Goal: Transaction & Acquisition: Download file/media

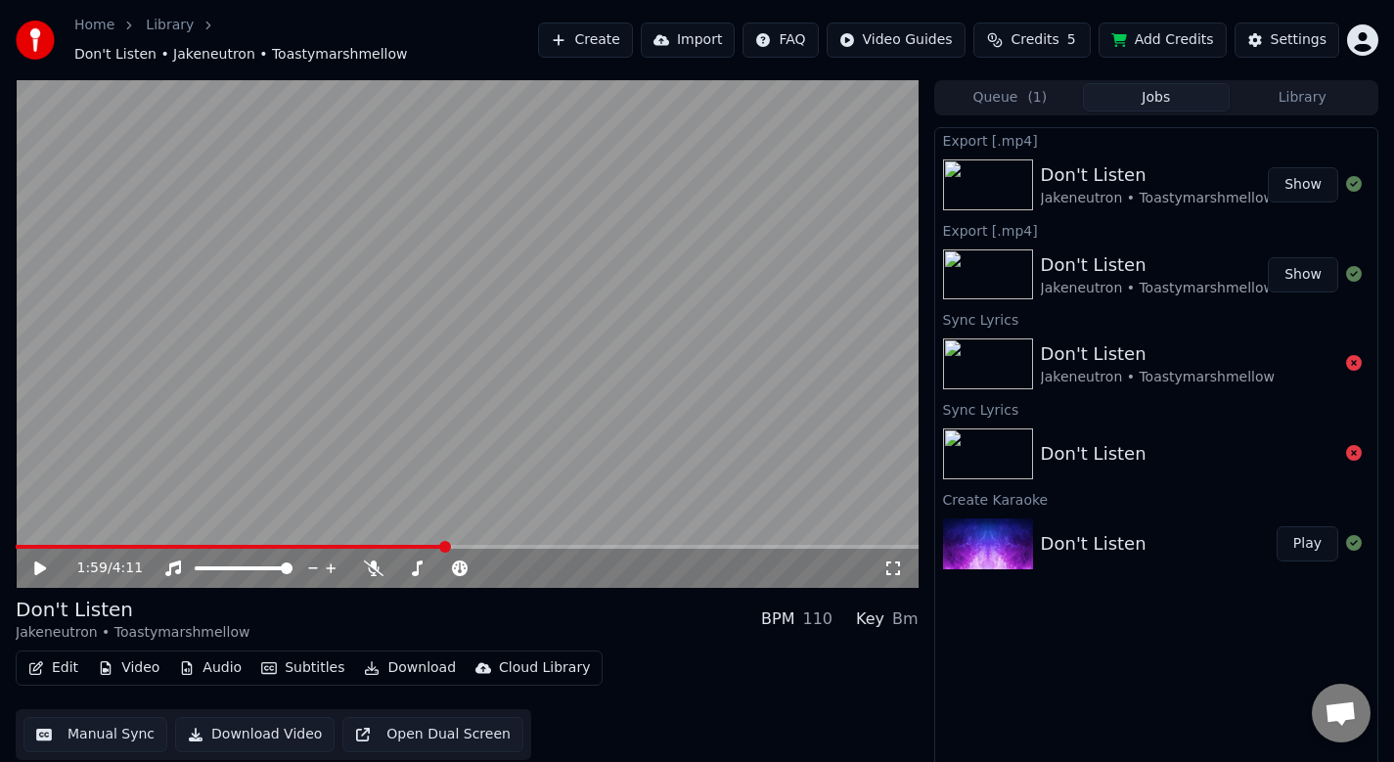
scroll to position [3, 0]
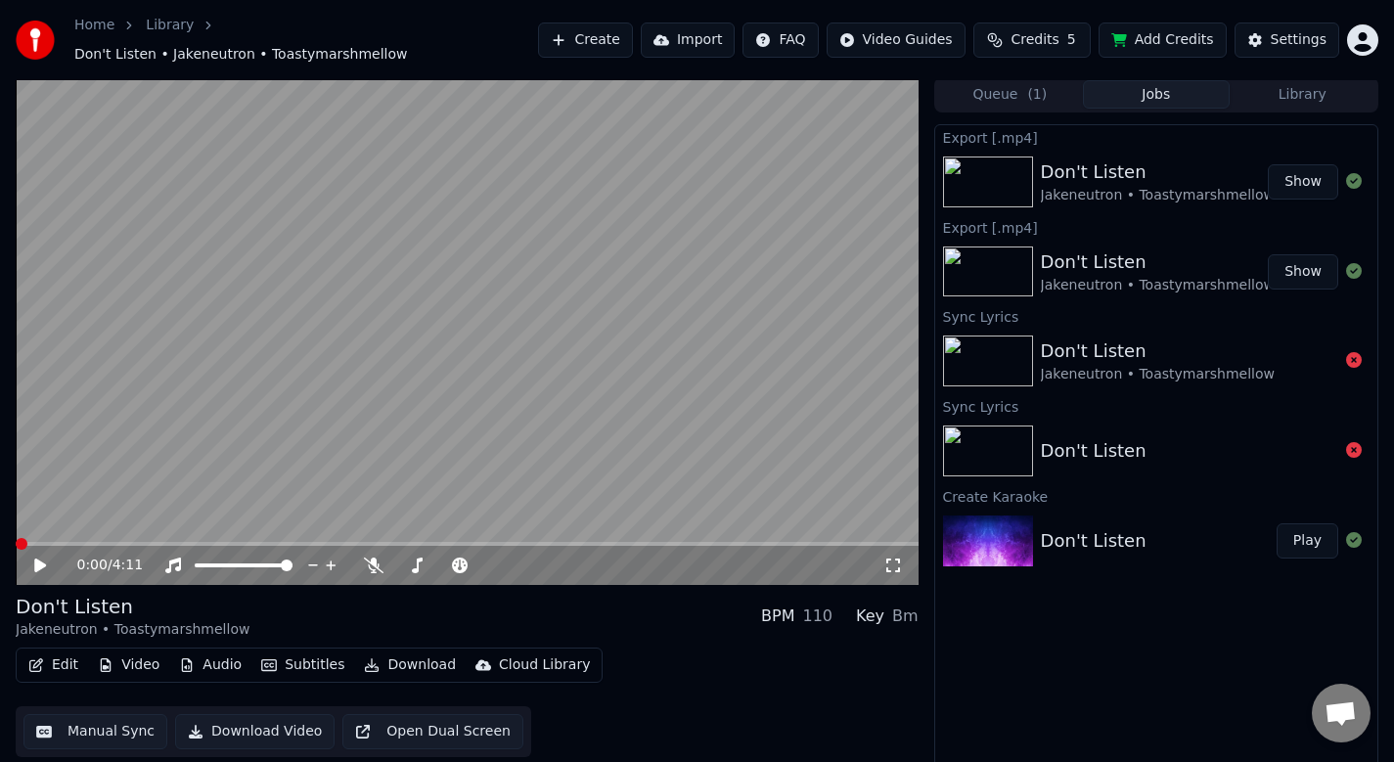
click at [16, 538] on span at bounding box center [22, 544] width 12 height 12
click at [46, 558] on icon at bounding box center [54, 566] width 46 height 16
click at [67, 542] on span at bounding box center [467, 544] width 903 height 4
click at [38, 560] on icon at bounding box center [40, 566] width 10 height 12
click at [1300, 171] on button "Show" at bounding box center [1303, 181] width 70 height 35
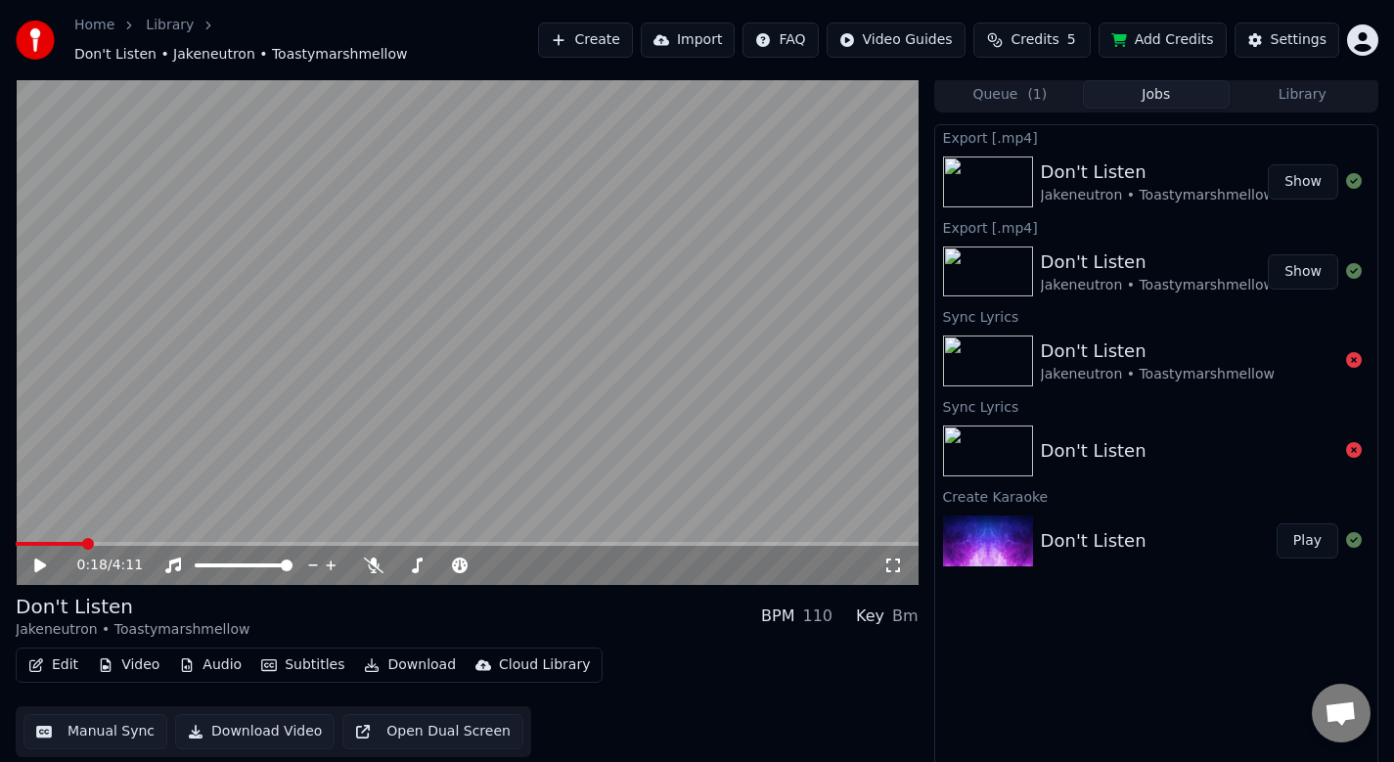
click at [896, 558] on icon at bounding box center [893, 566] width 20 height 16
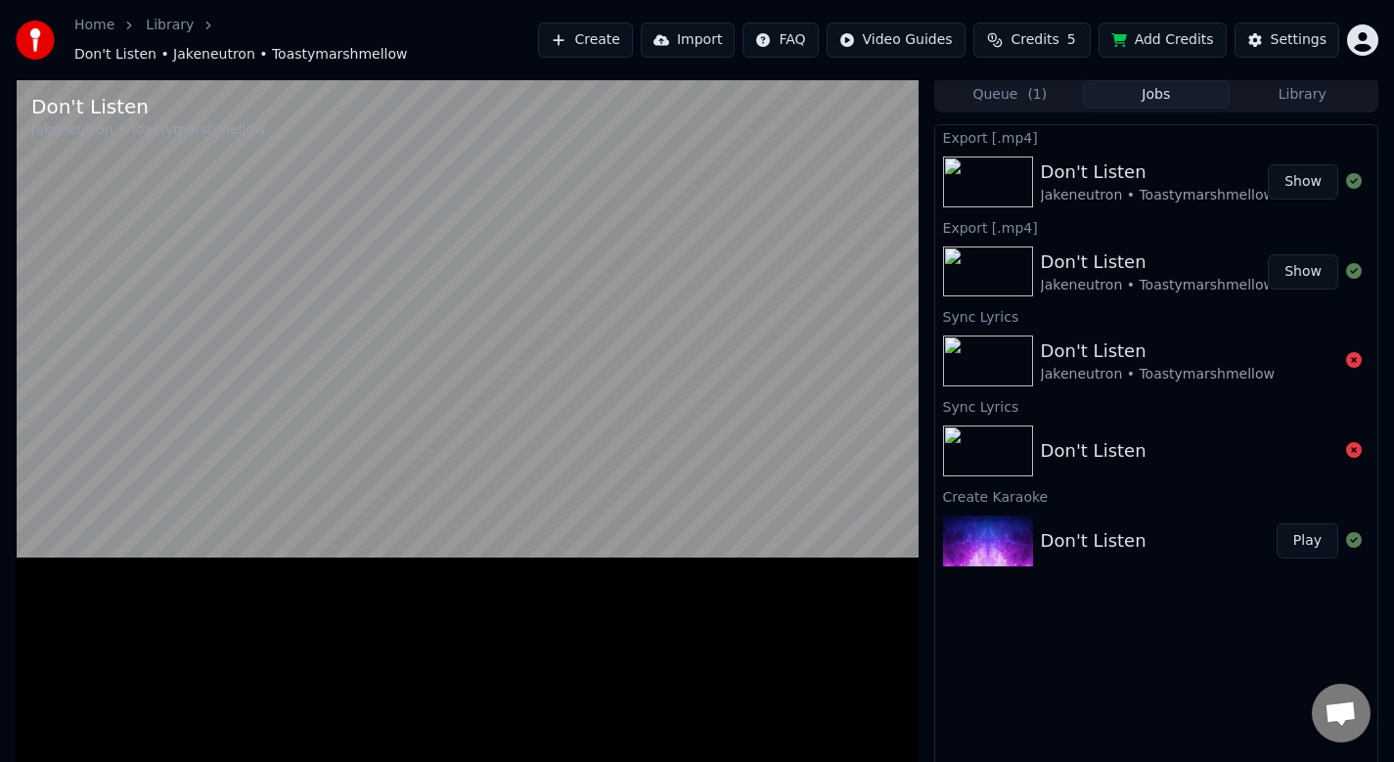
scroll to position [0, 0]
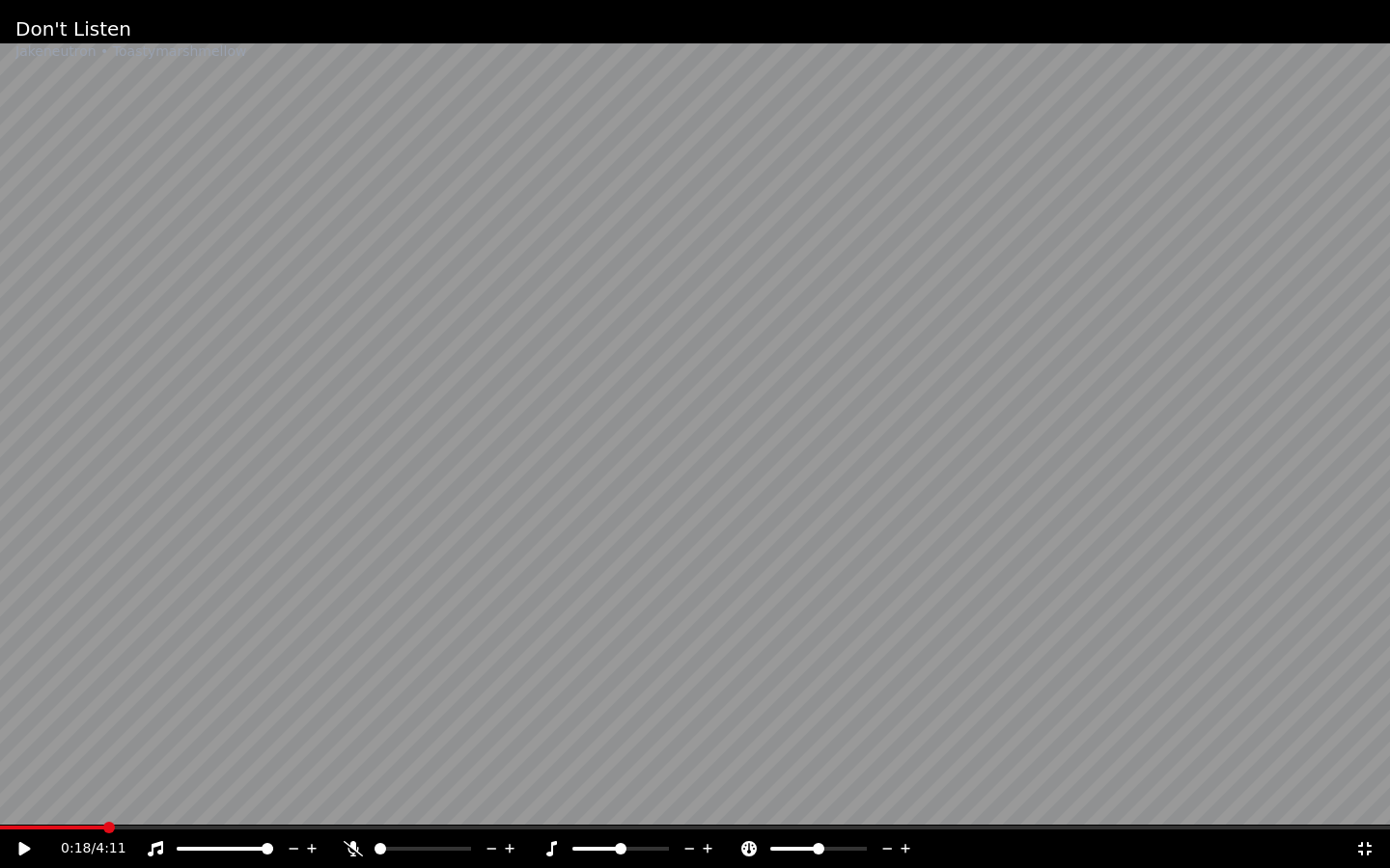
click at [24, 751] on icon at bounding box center [26, 849] width 12 height 14
click at [1366, 751] on icon at bounding box center [1364, 849] width 14 height 14
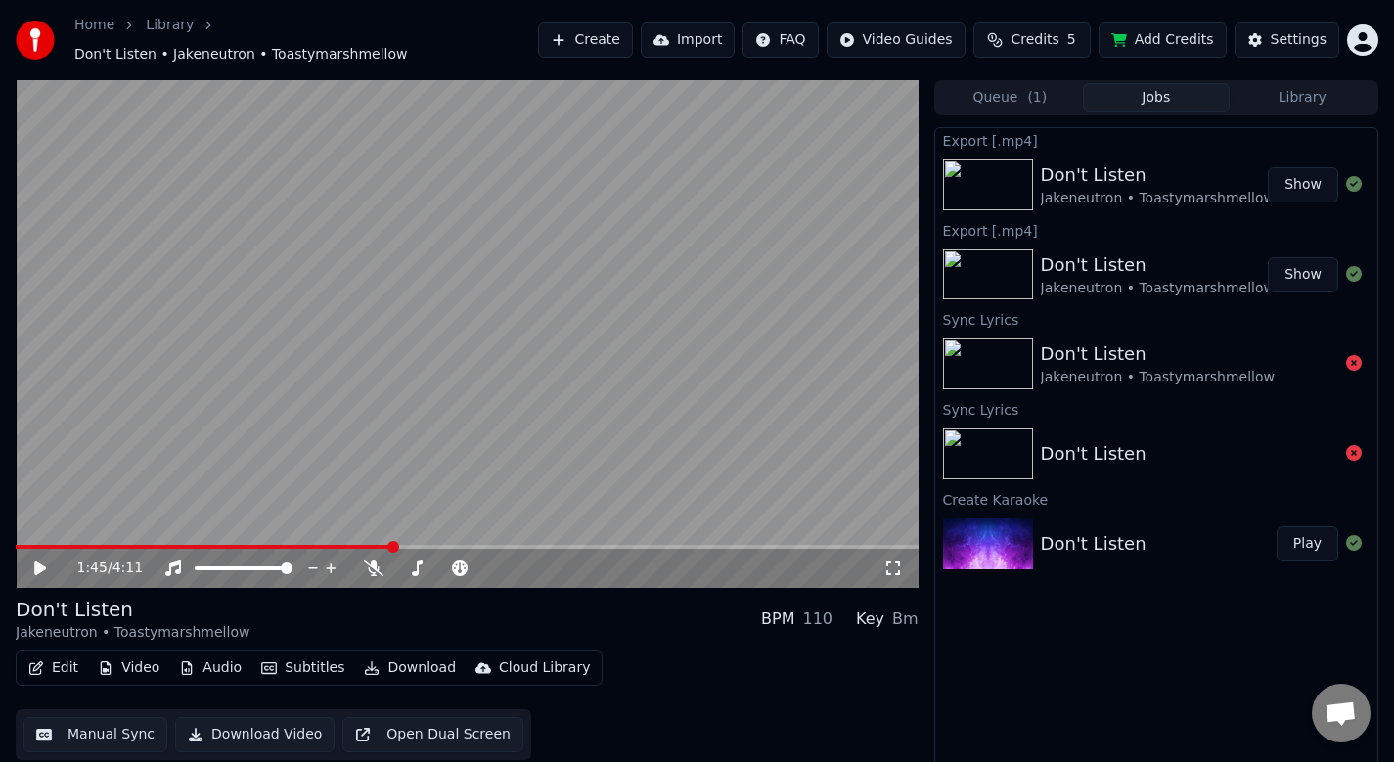
click at [115, 719] on button "Manual Sync" at bounding box center [95, 734] width 144 height 35
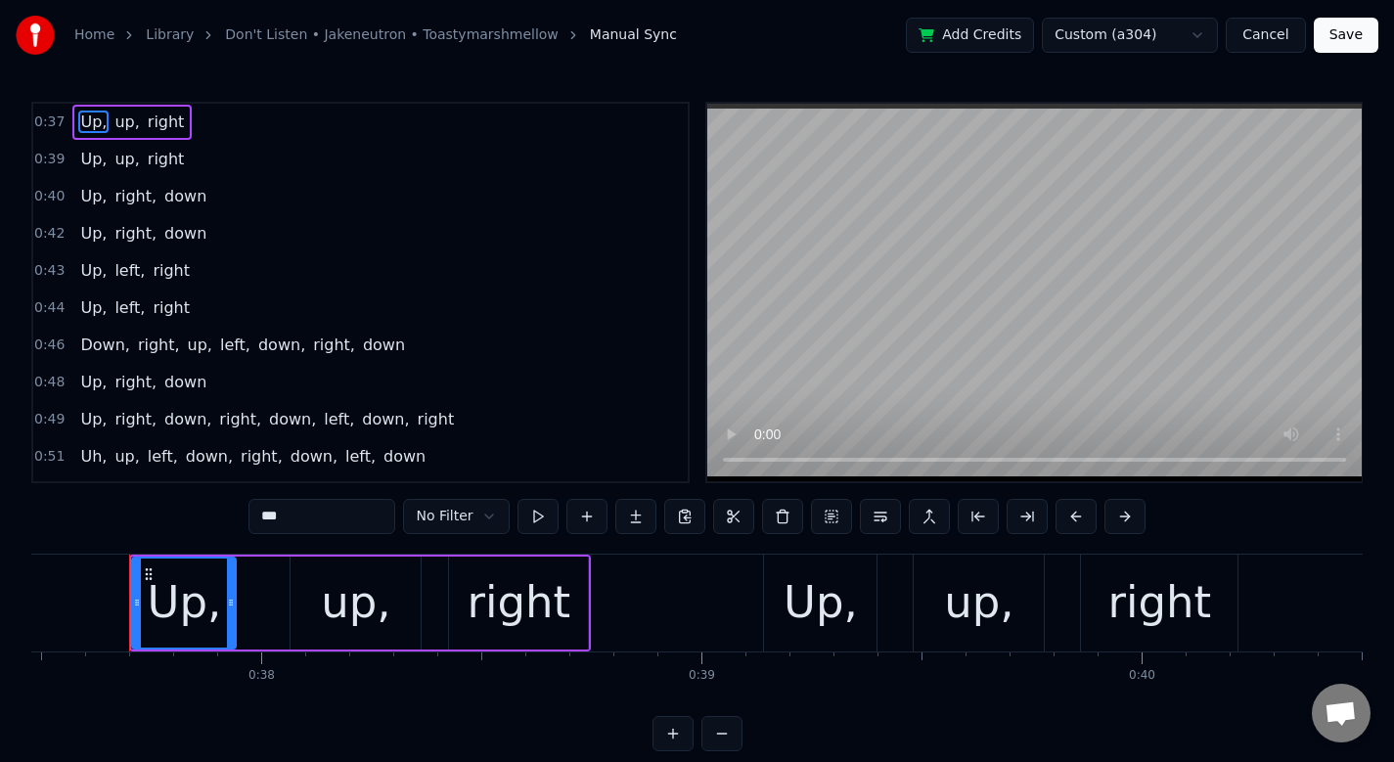
scroll to position [86, 0]
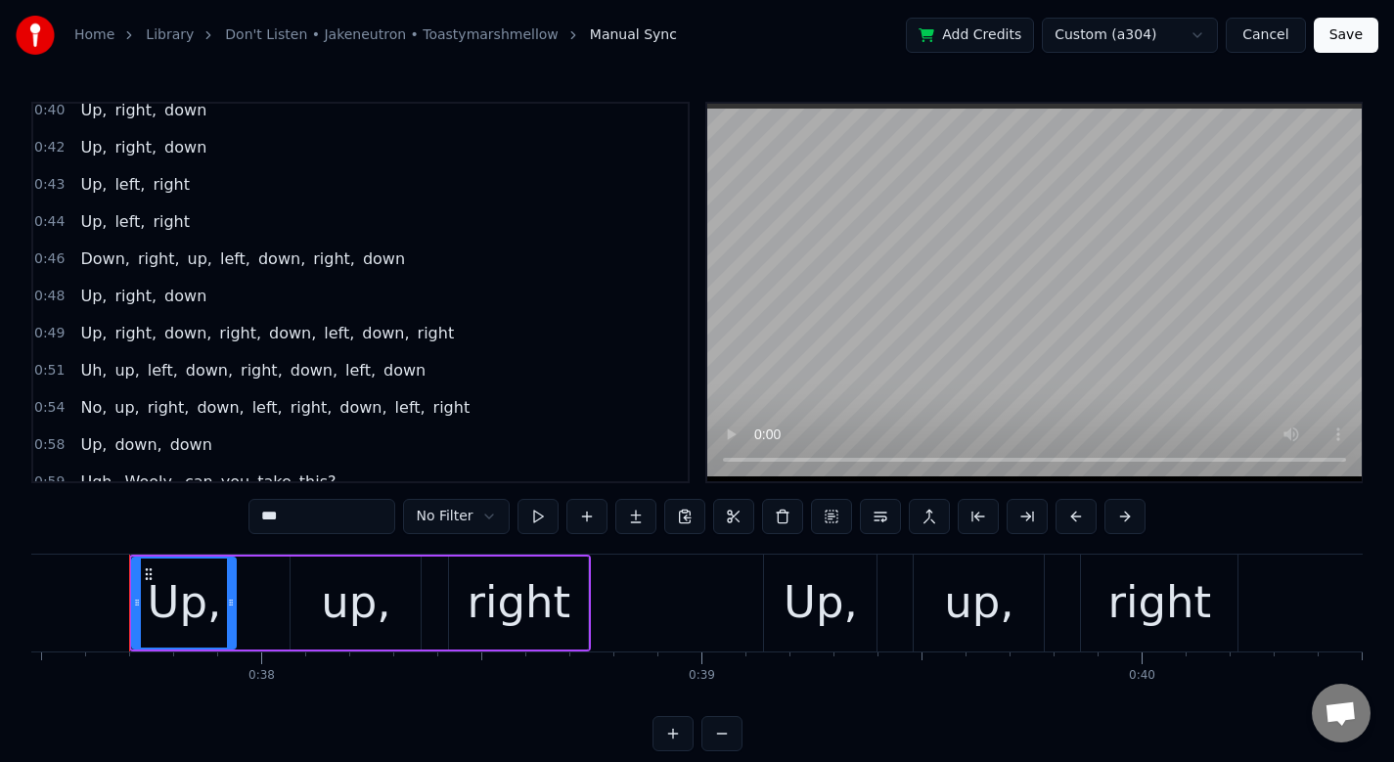
click at [83, 409] on span "No," at bounding box center [93, 407] width 30 height 22
type input "***"
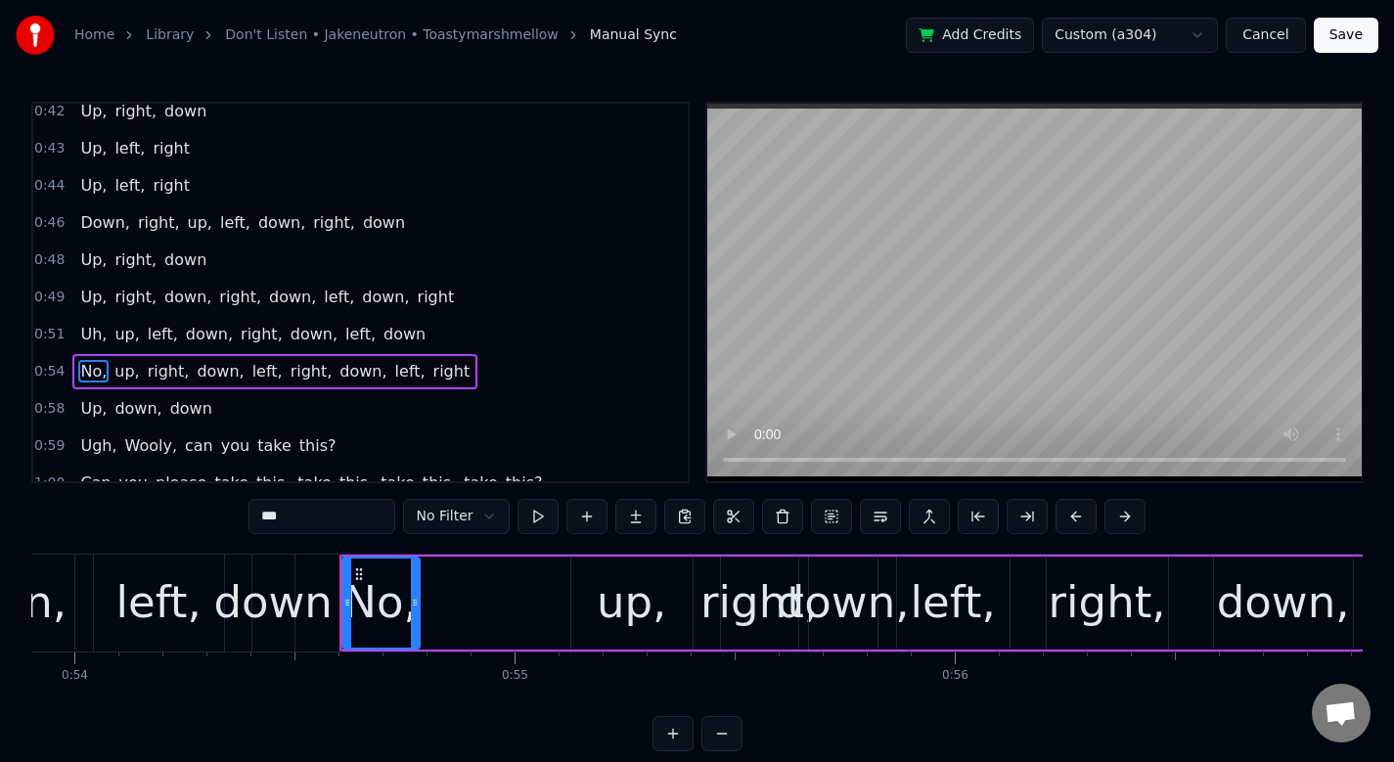
scroll to position [0, 23937]
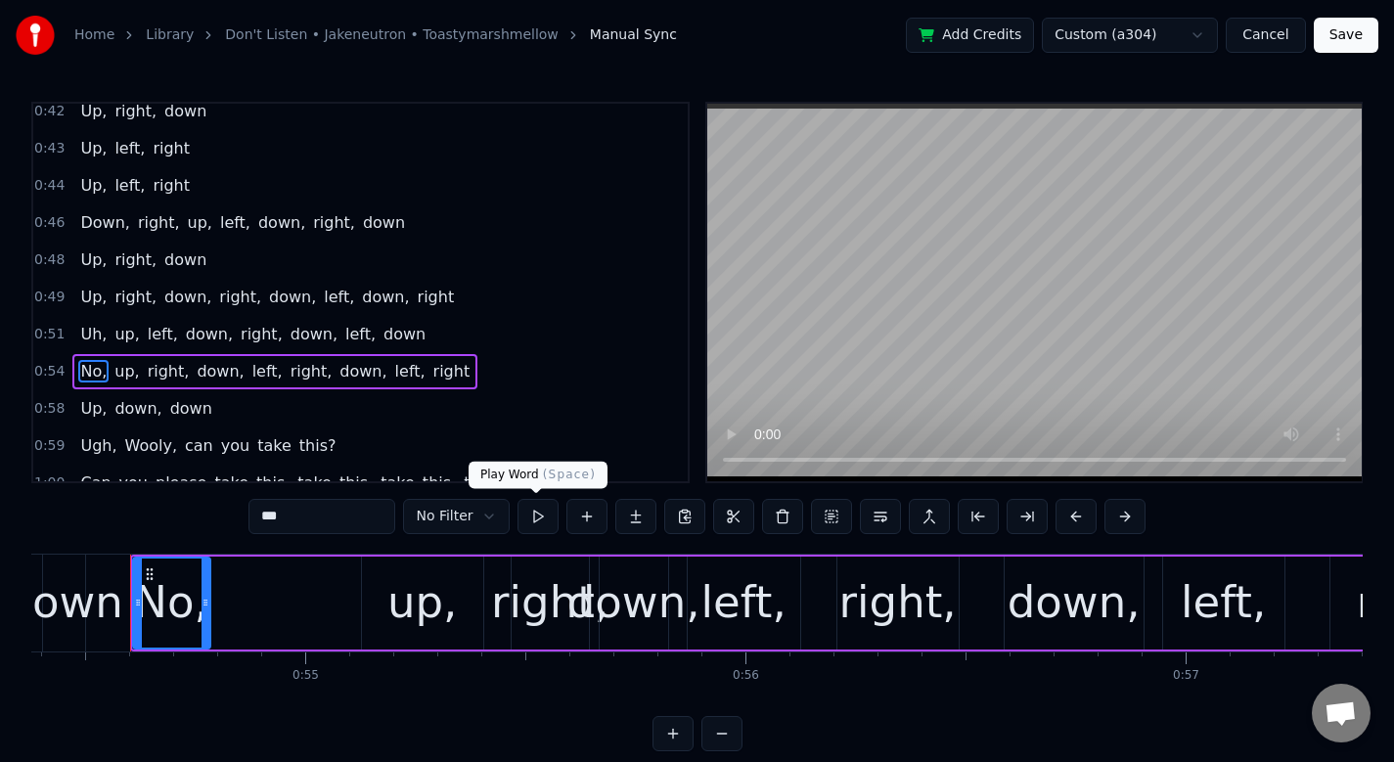
click at [554, 515] on button at bounding box center [537, 516] width 41 height 35
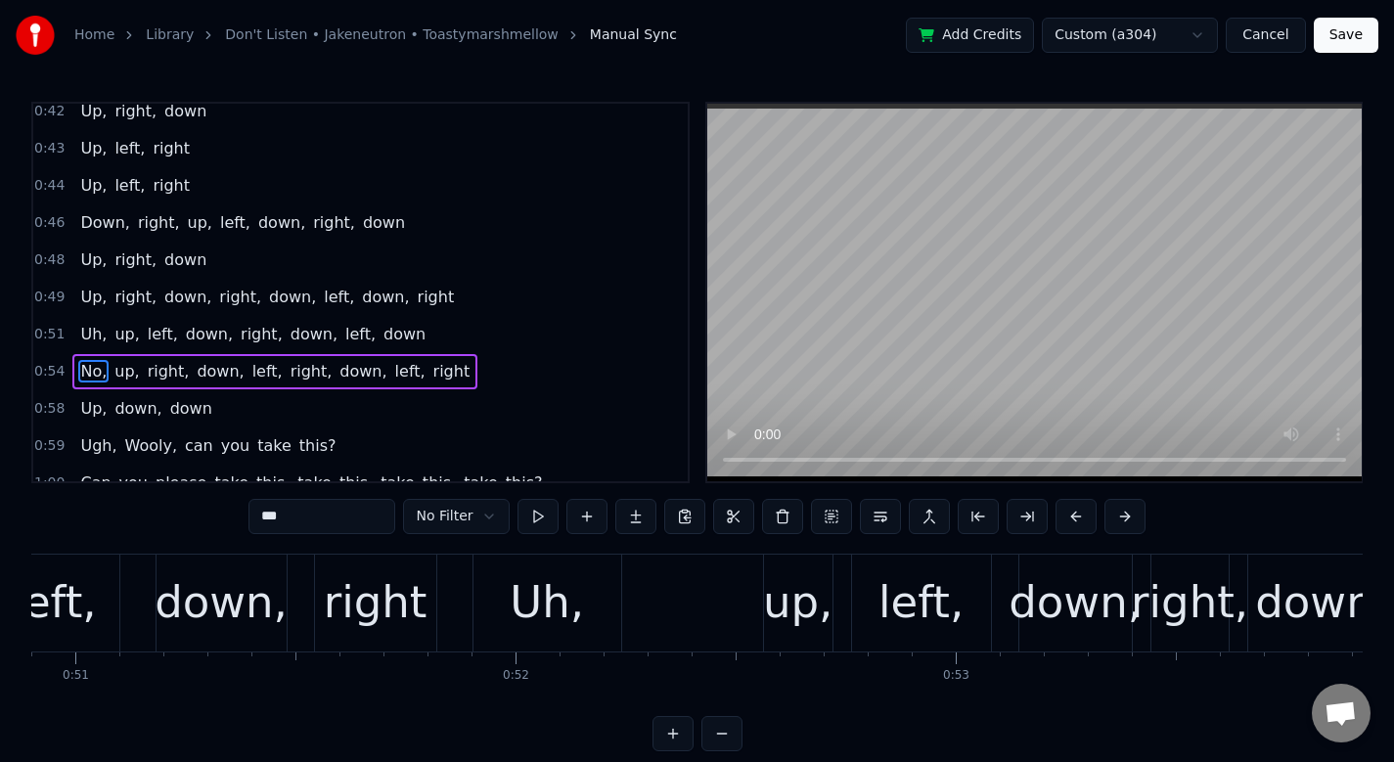
scroll to position [0, 23099]
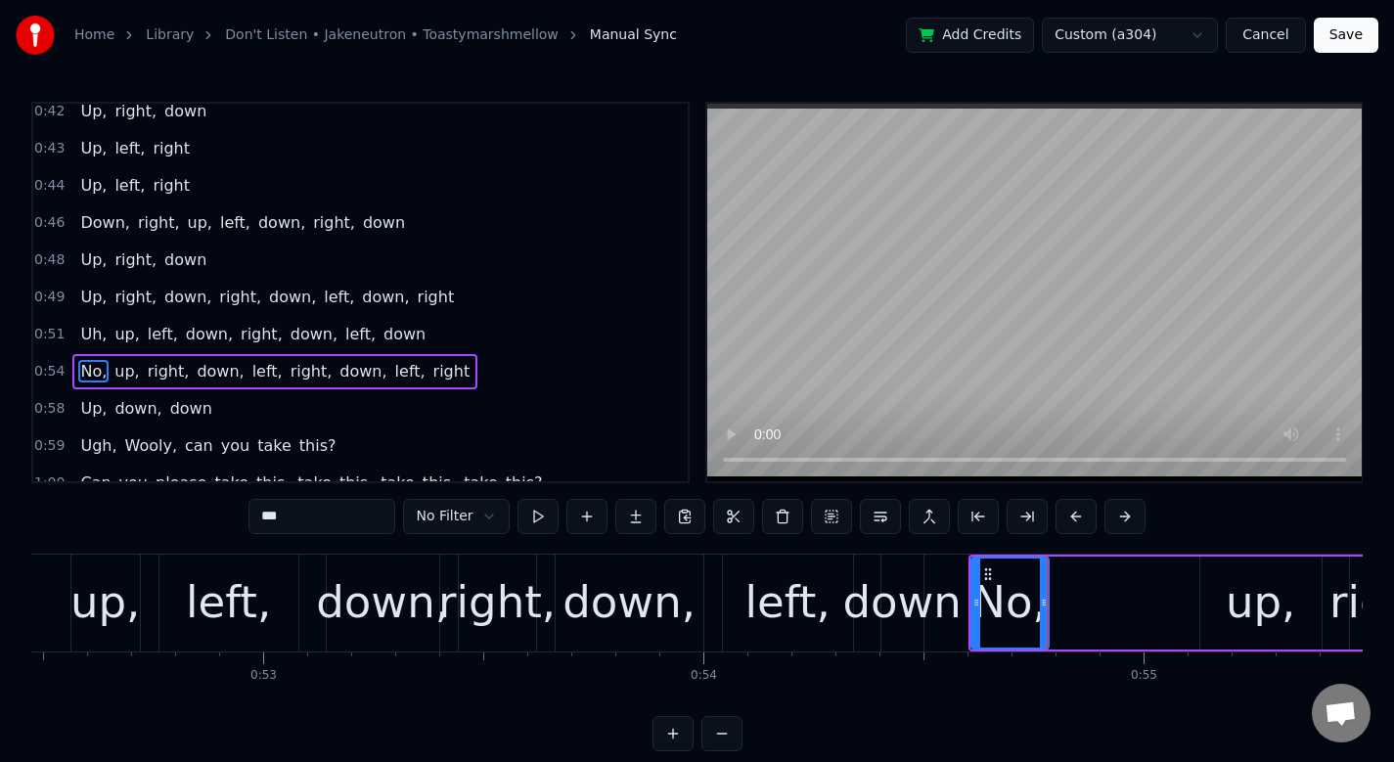
click at [709, 586] on div "Uh, up, left, down, right, down, left, down" at bounding box center [354, 603] width 1148 height 97
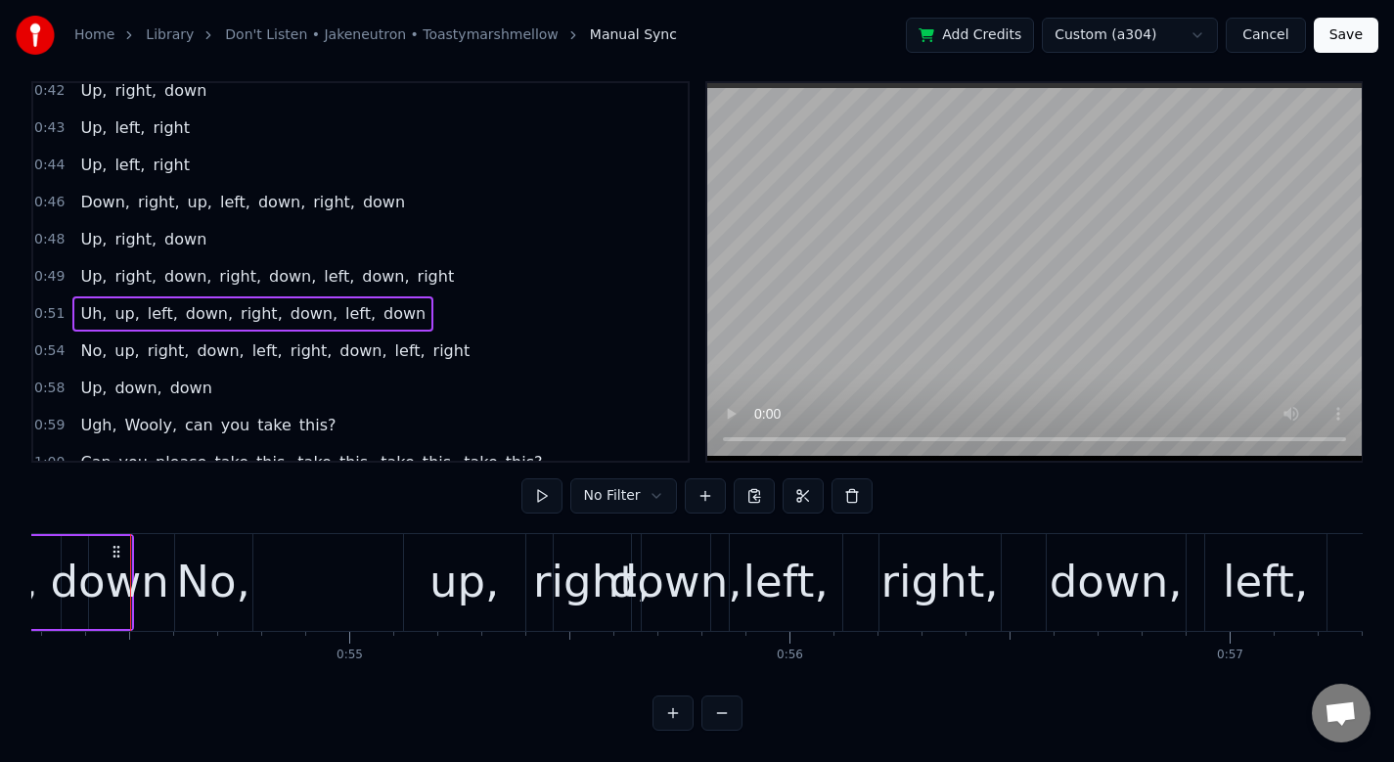
scroll to position [0, 23208]
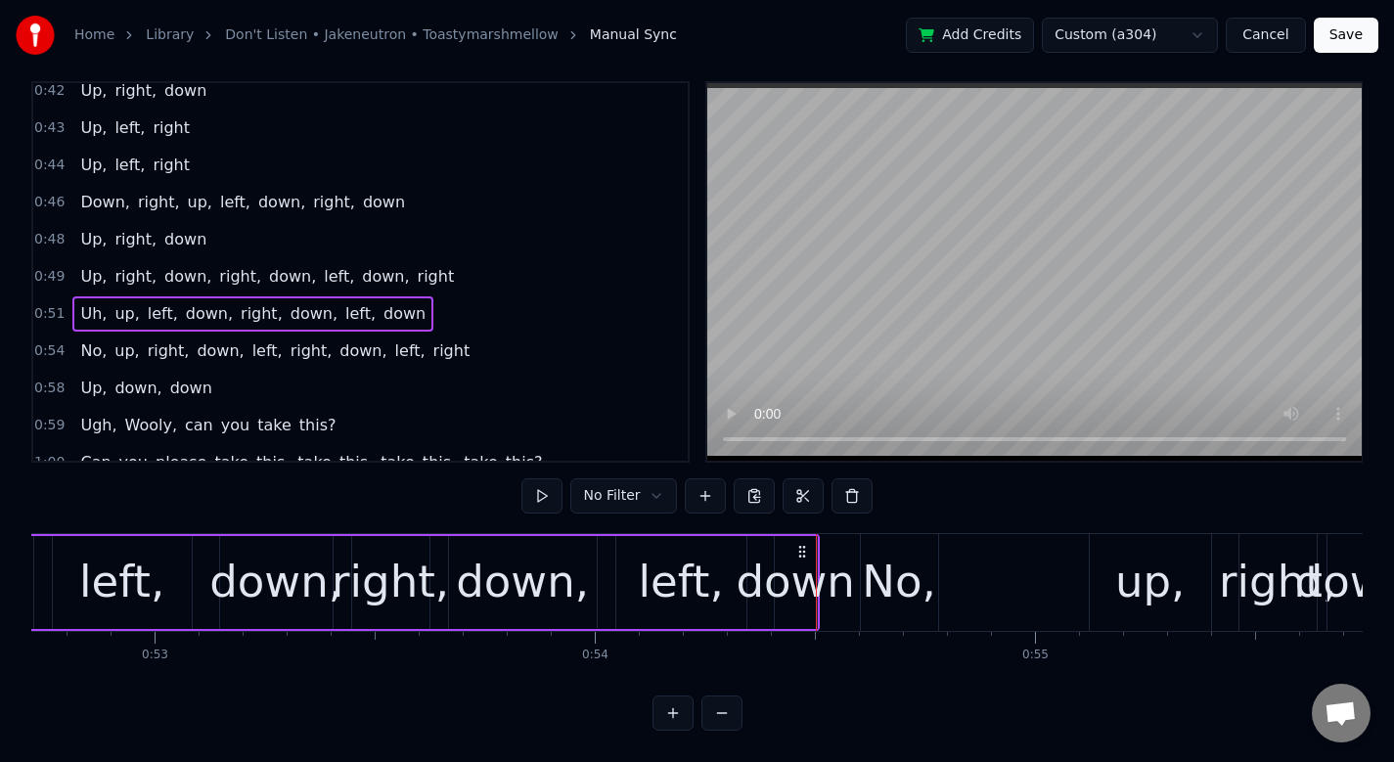
click at [753, 589] on div "down" at bounding box center [795, 582] width 118 height 67
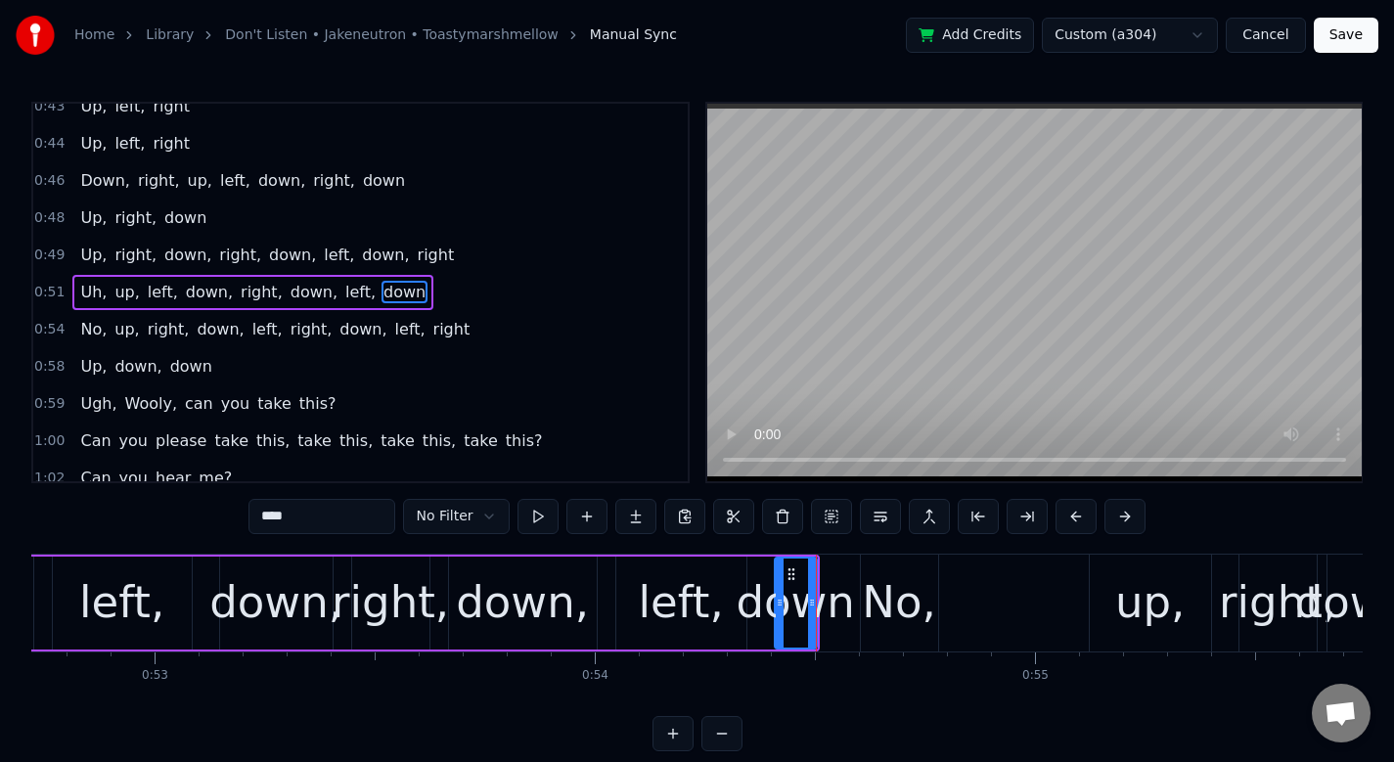
scroll to position [34, 0]
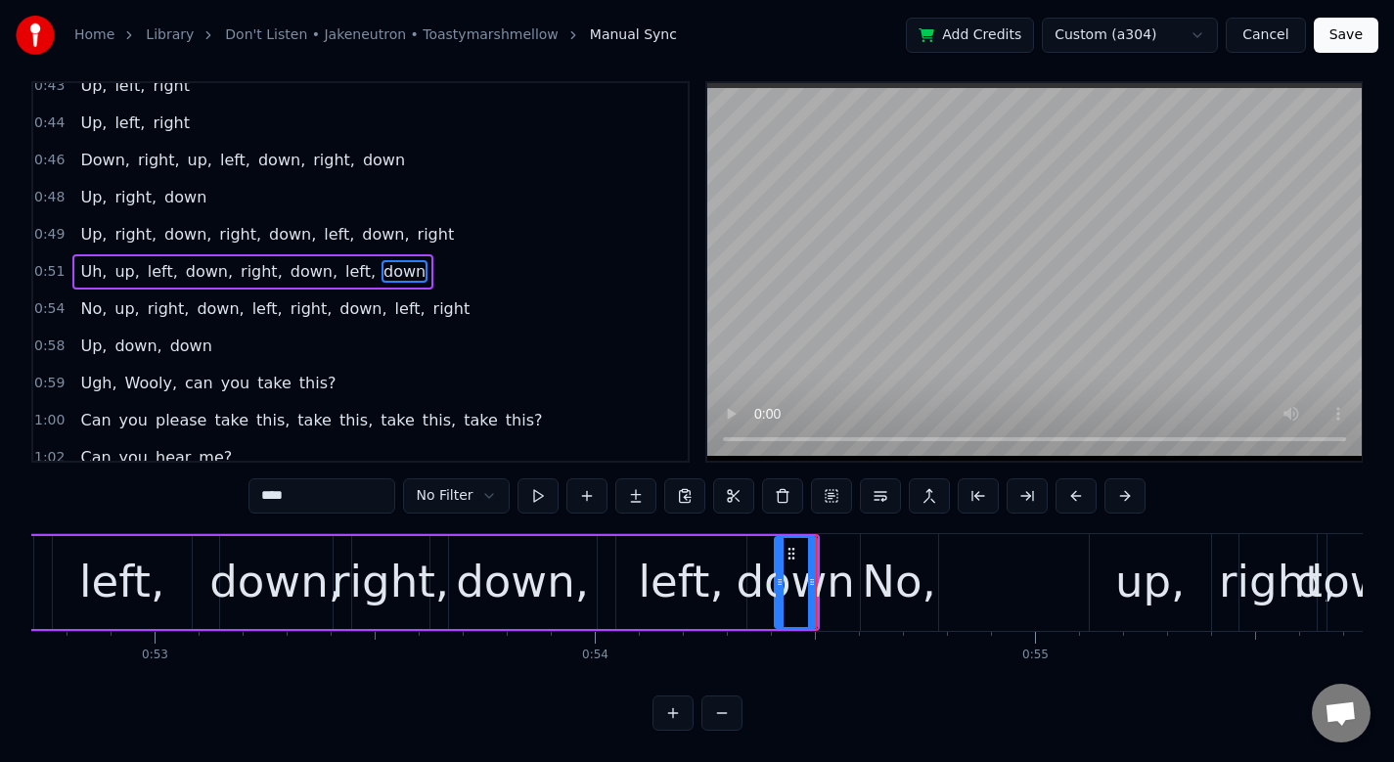
drag, startPoint x: 861, startPoint y: 580, endPoint x: 828, endPoint y: 584, distance: 33.5
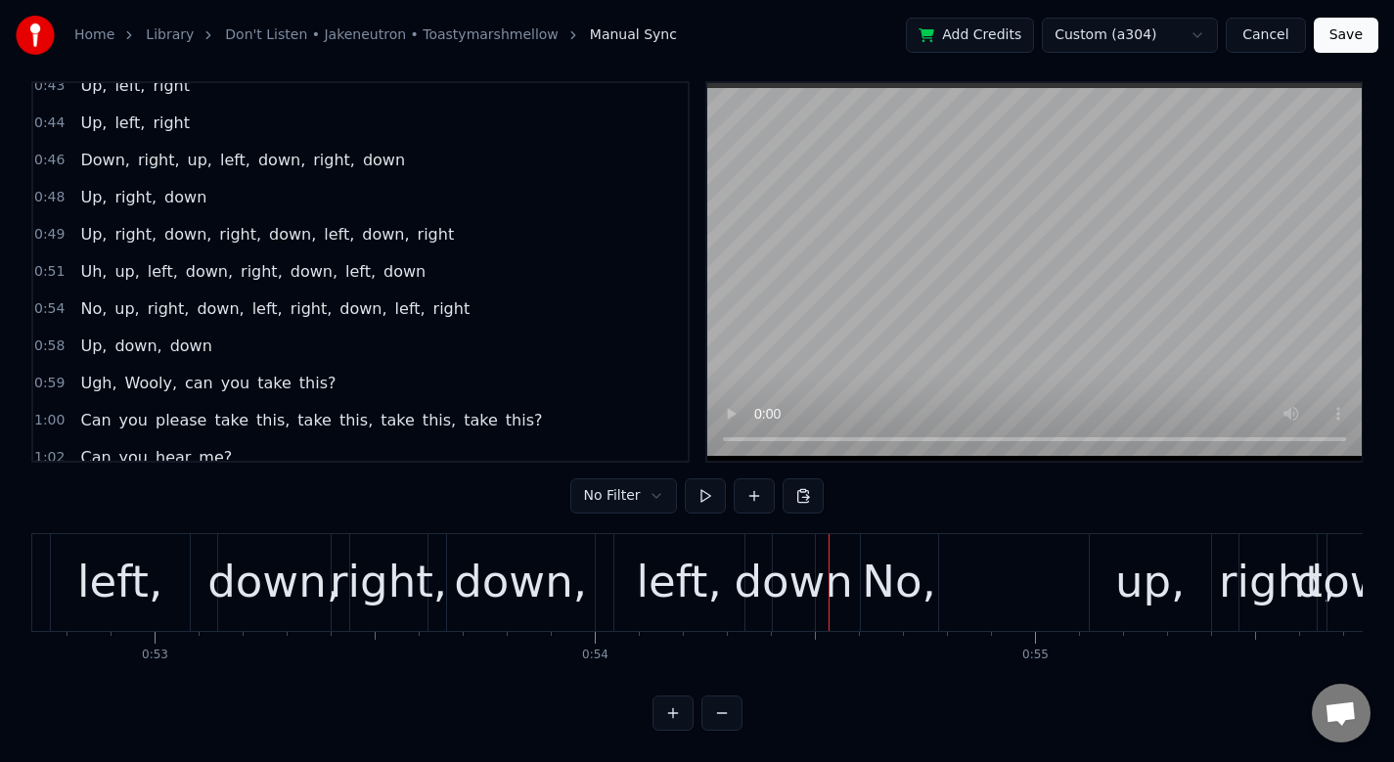
click at [907, 577] on div "No," at bounding box center [899, 582] width 74 height 67
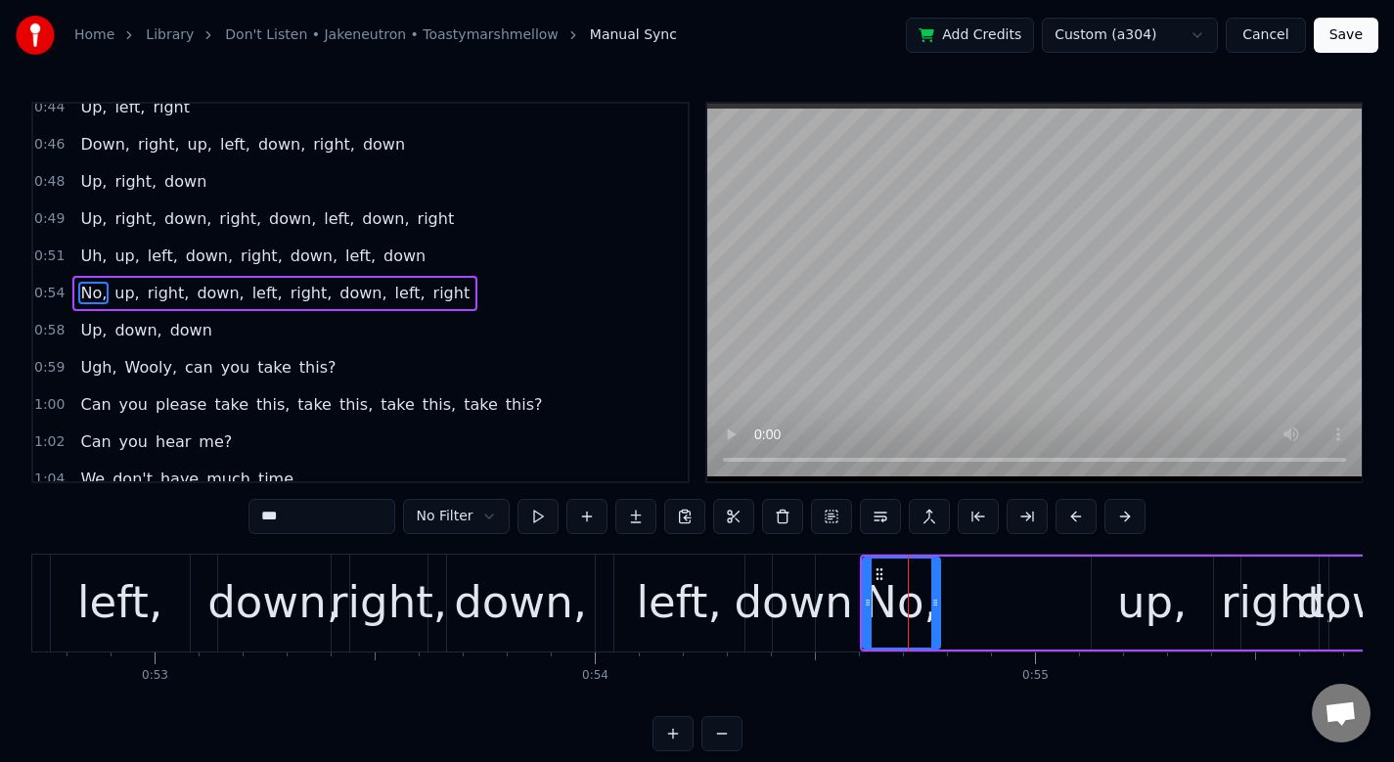
scroll to position [202, 0]
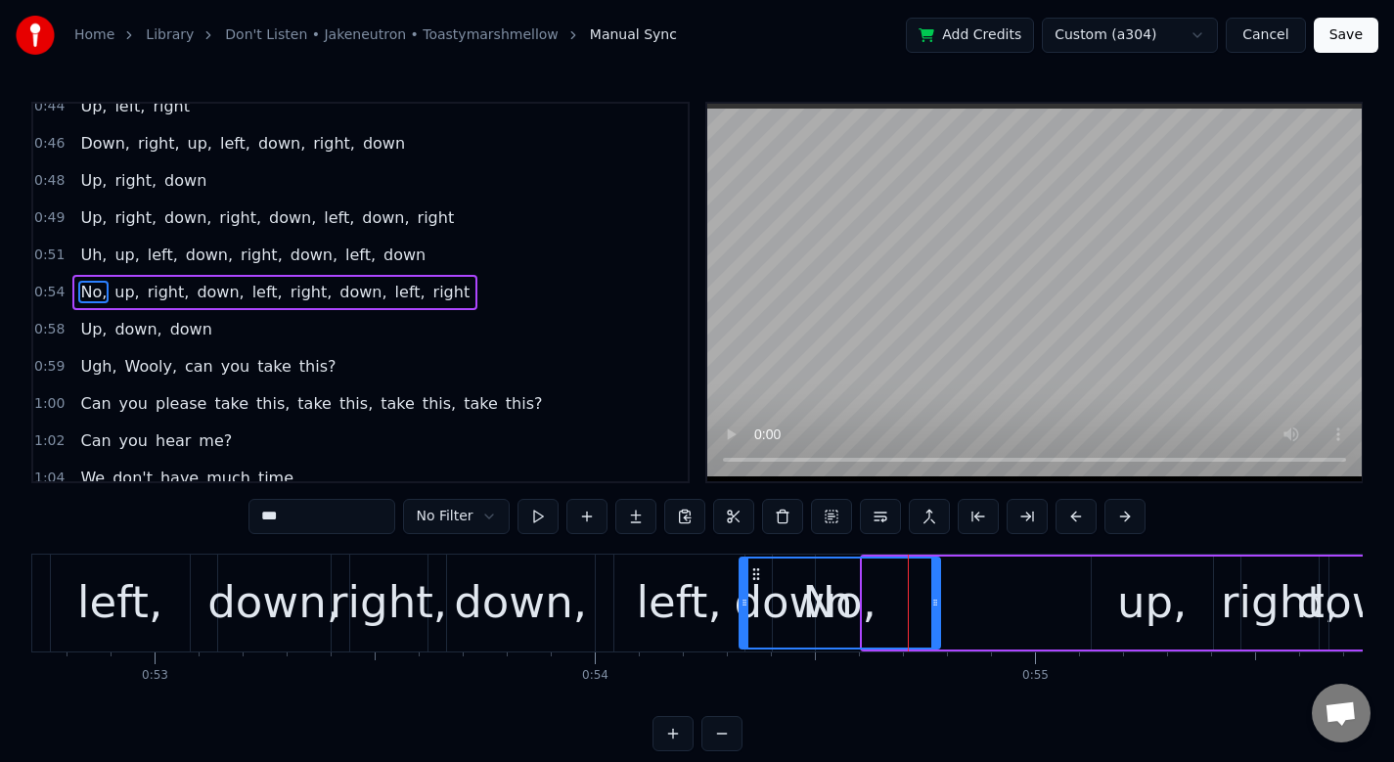
drag, startPoint x: 867, startPoint y: 600, endPoint x: 743, endPoint y: 623, distance: 125.5
click at [743, 623] on div at bounding box center [745, 603] width 8 height 89
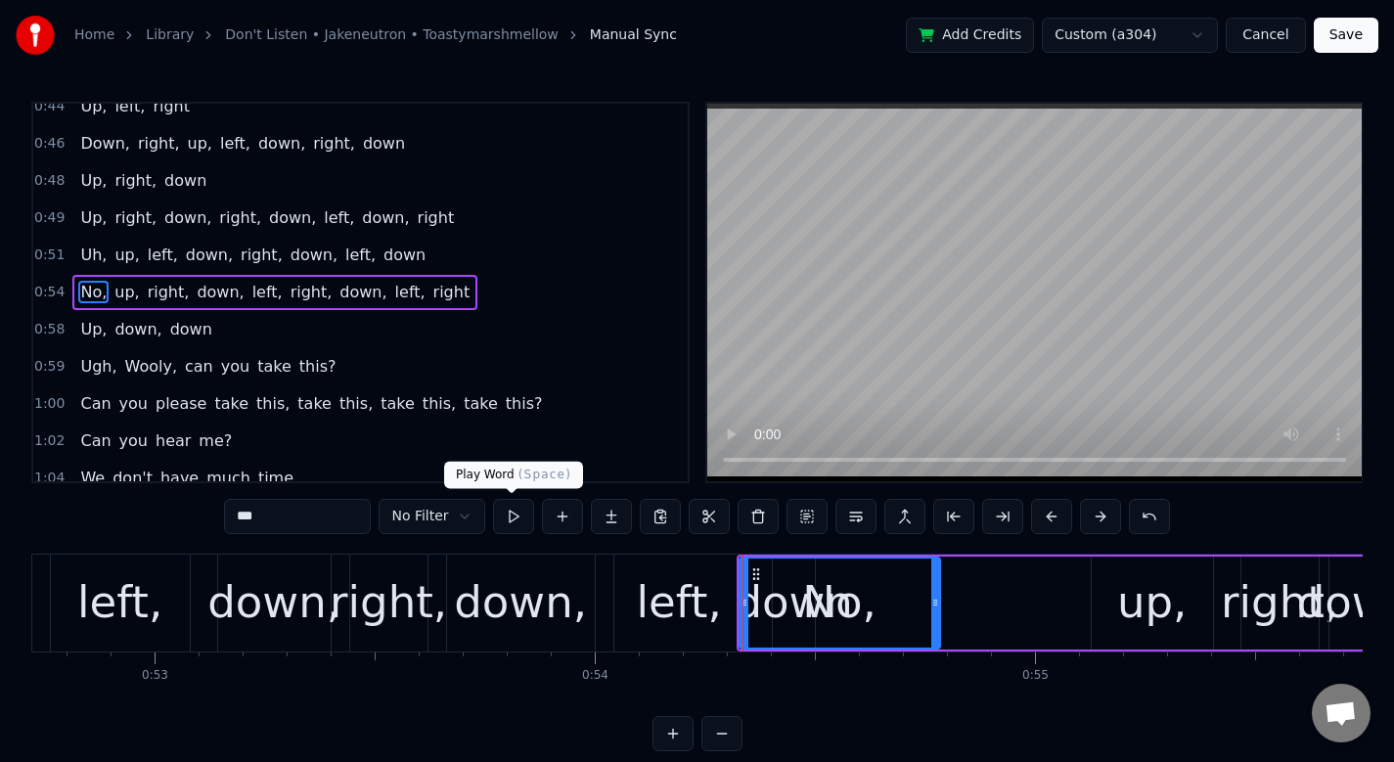
click at [518, 520] on button at bounding box center [513, 516] width 41 height 35
click at [501, 517] on button at bounding box center [513, 516] width 41 height 35
click at [1350, 47] on button "Save" at bounding box center [1346, 35] width 65 height 35
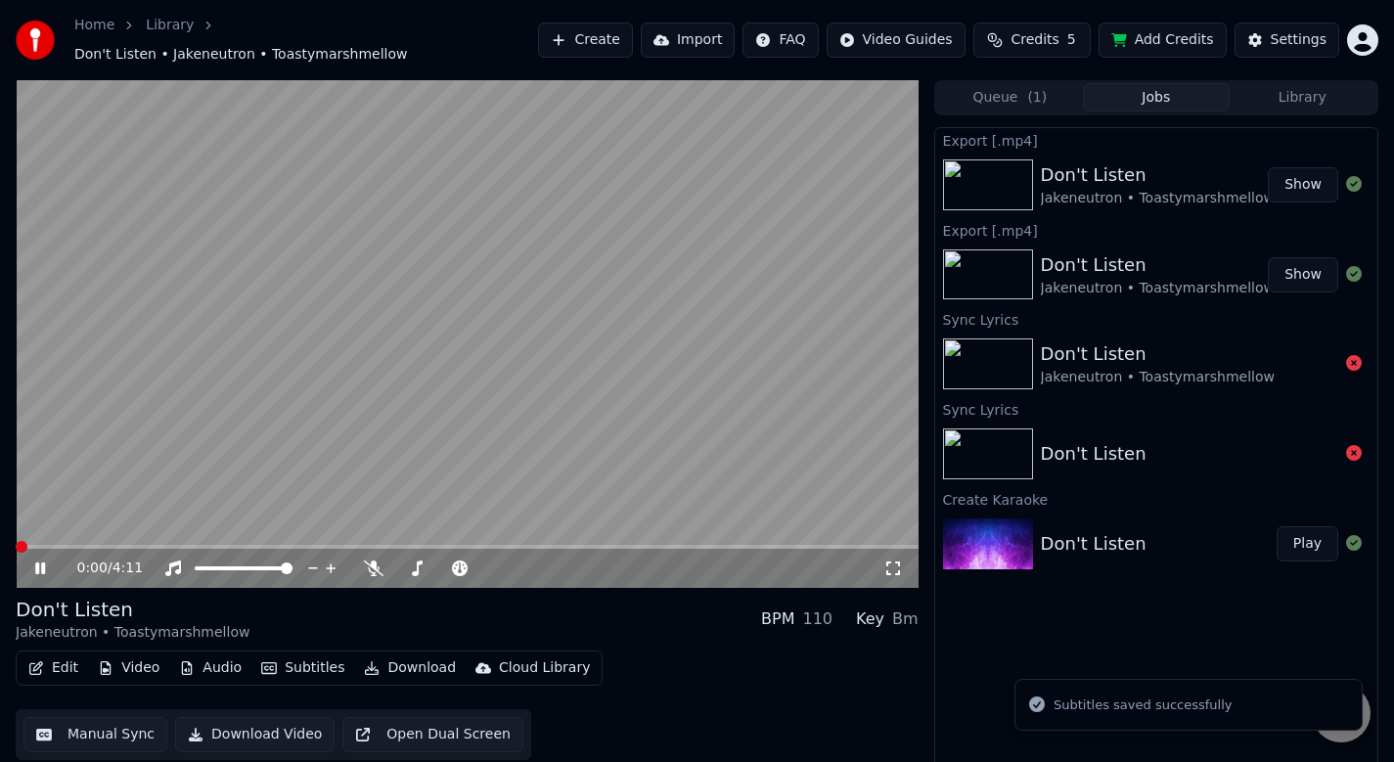
click at [30, 651] on div "Edit Video Audio Subtitles Download Cloud Library" at bounding box center [309, 668] width 587 height 35
click at [42, 662] on icon "button" at bounding box center [36, 668] width 16 height 14
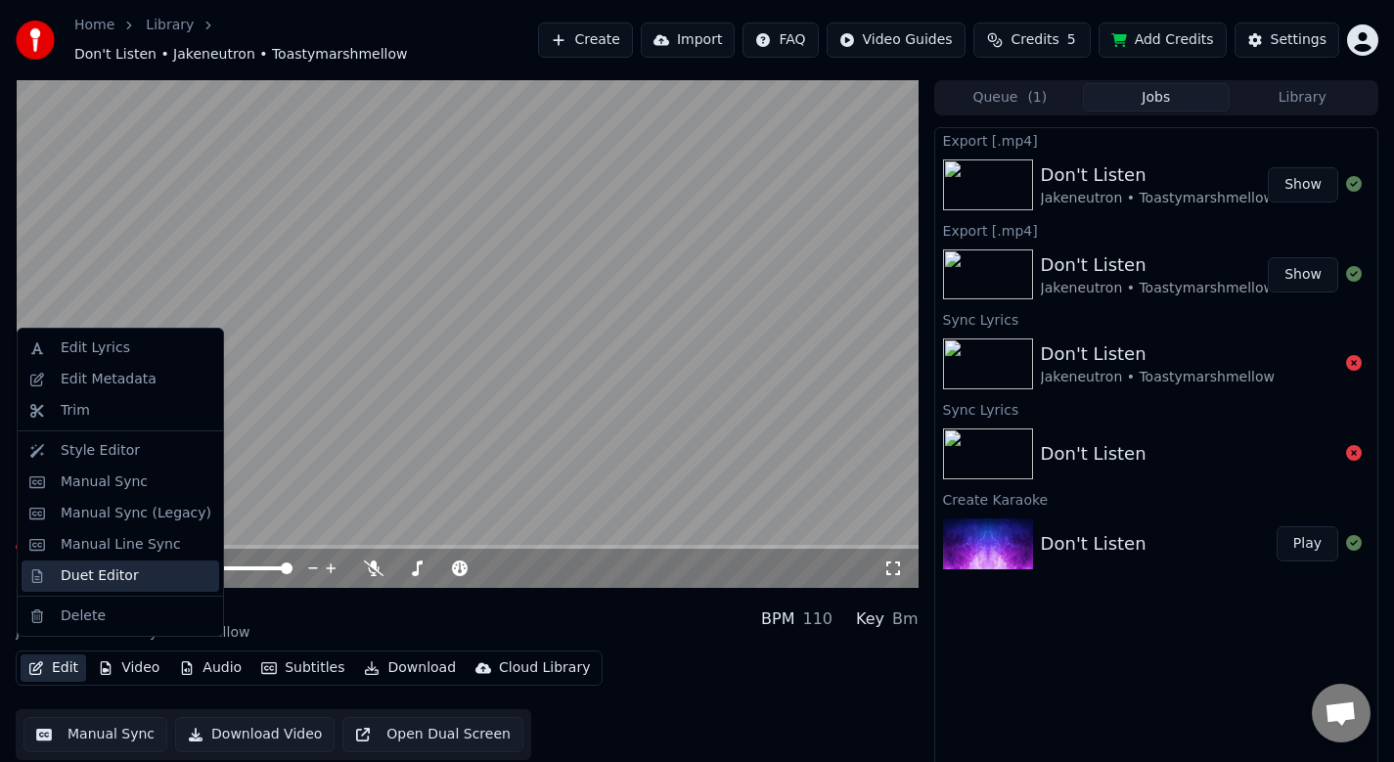
click at [75, 568] on div "Duet Editor" at bounding box center [100, 576] width 78 height 20
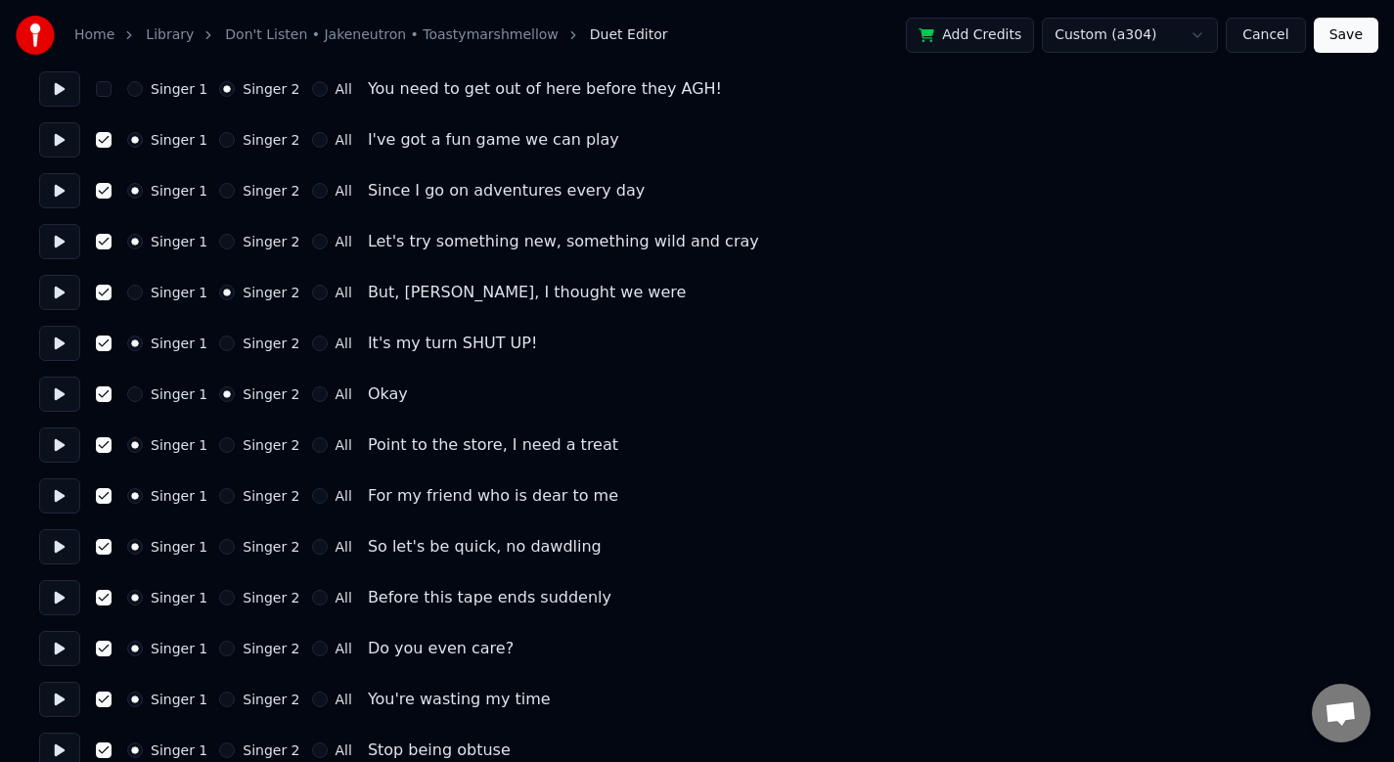
scroll to position [1187, 0]
click at [103, 392] on button "button" at bounding box center [104, 396] width 16 height 16
click at [71, 396] on button at bounding box center [59, 396] width 41 height 35
click at [54, 442] on button at bounding box center [59, 446] width 41 height 35
click at [55, 509] on button at bounding box center [59, 497] width 41 height 35
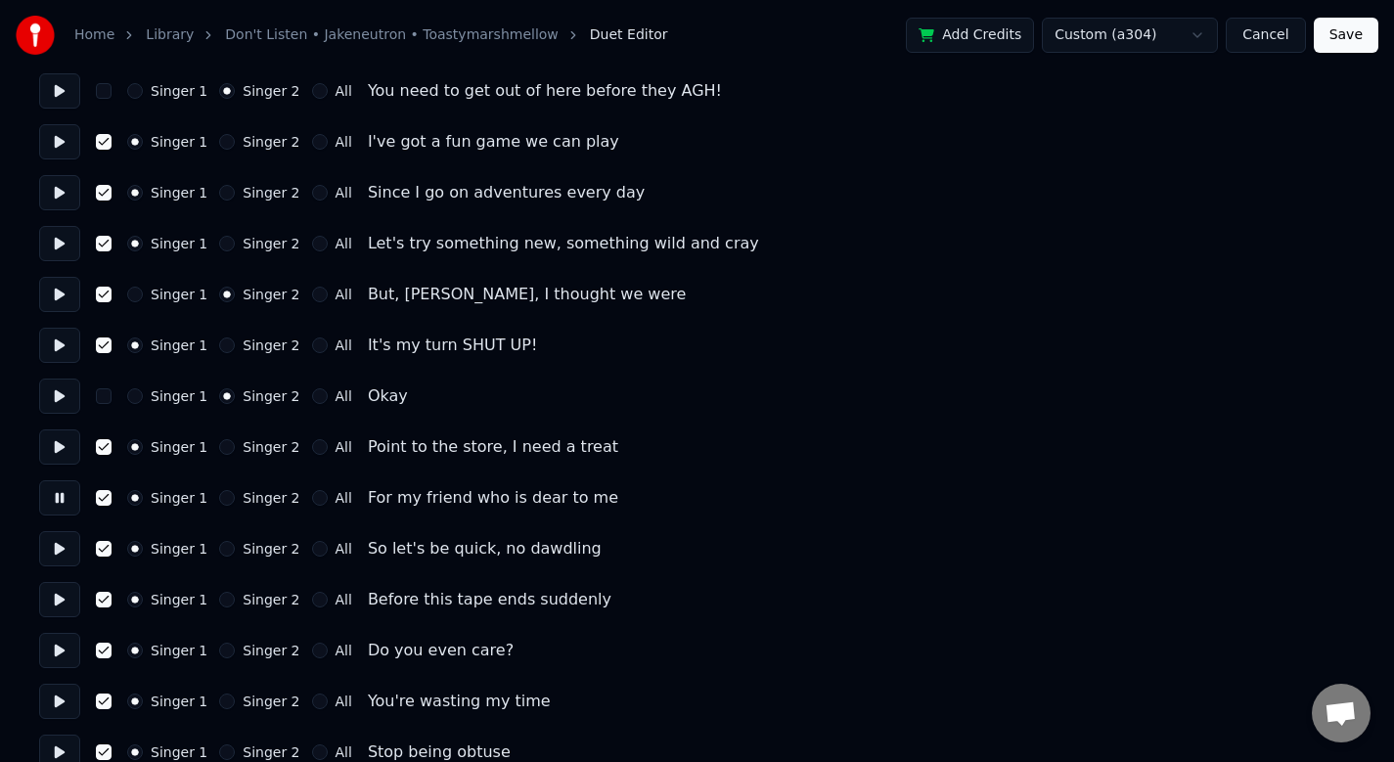
click at [66, 545] on button at bounding box center [59, 548] width 41 height 35
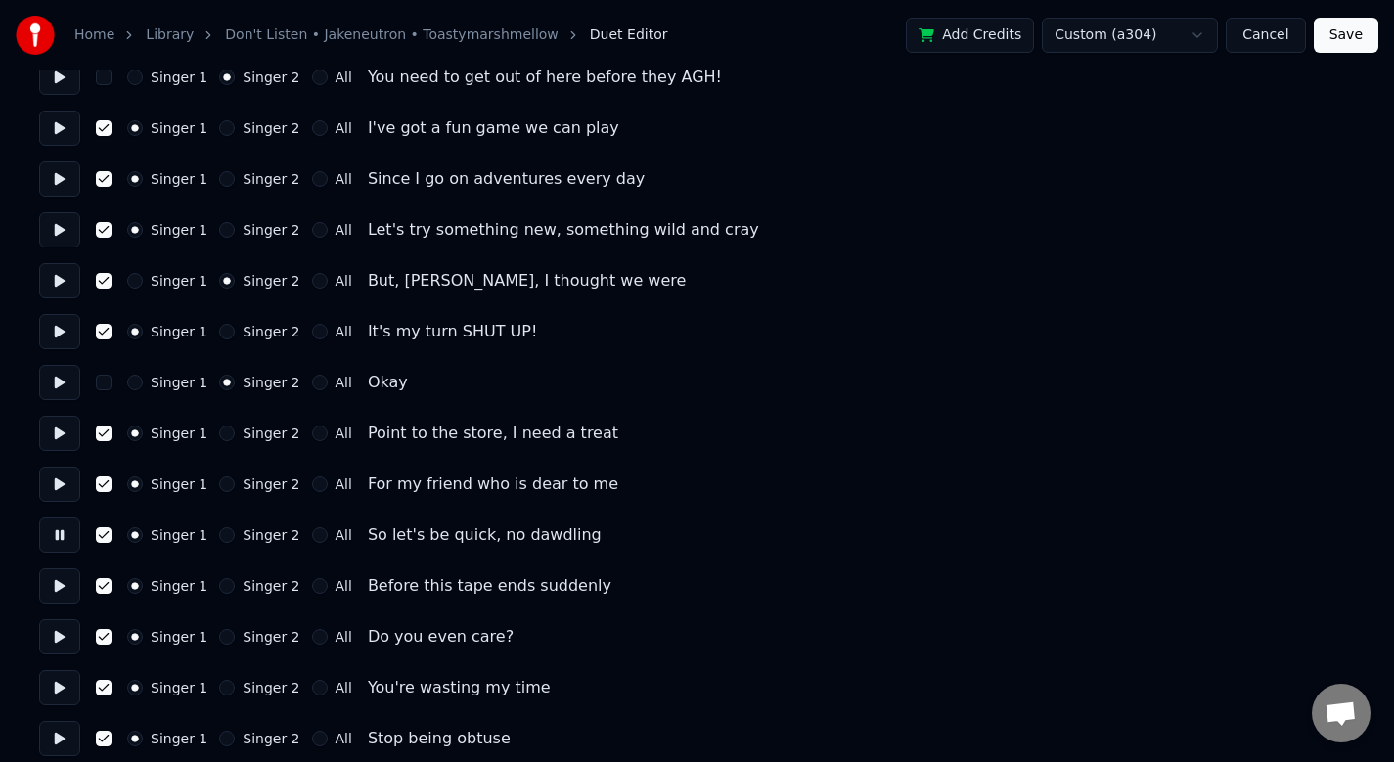
scroll to position [1221, 0]
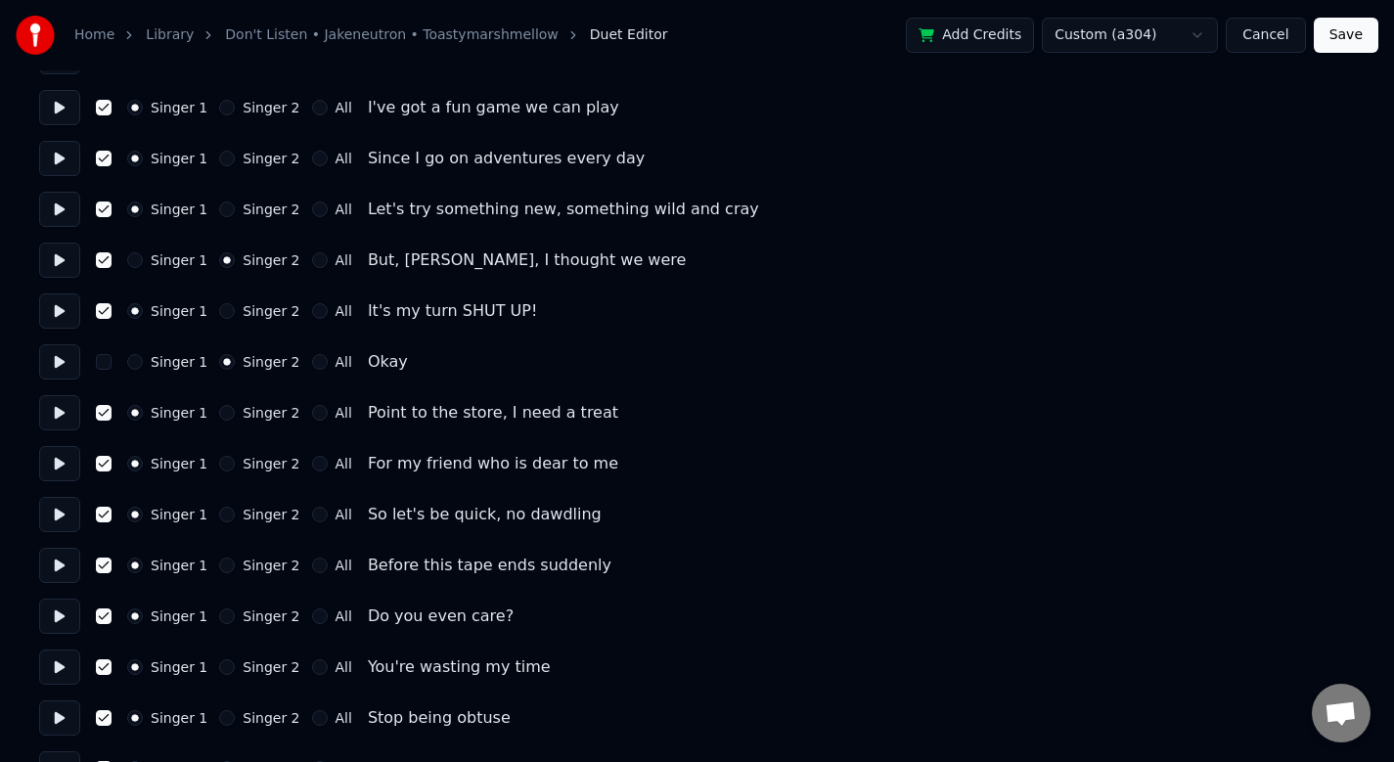
click at [56, 562] on button at bounding box center [59, 565] width 41 height 35
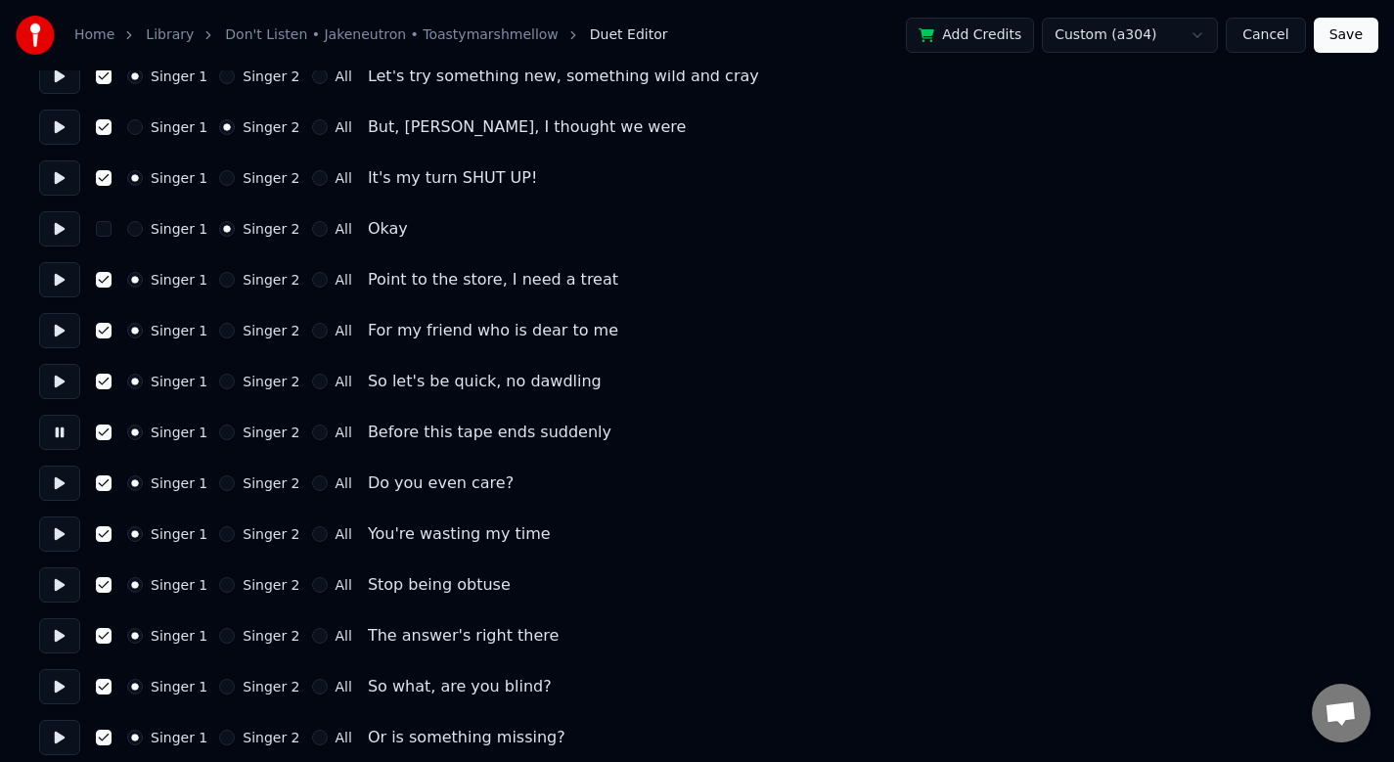
scroll to position [1553, 0]
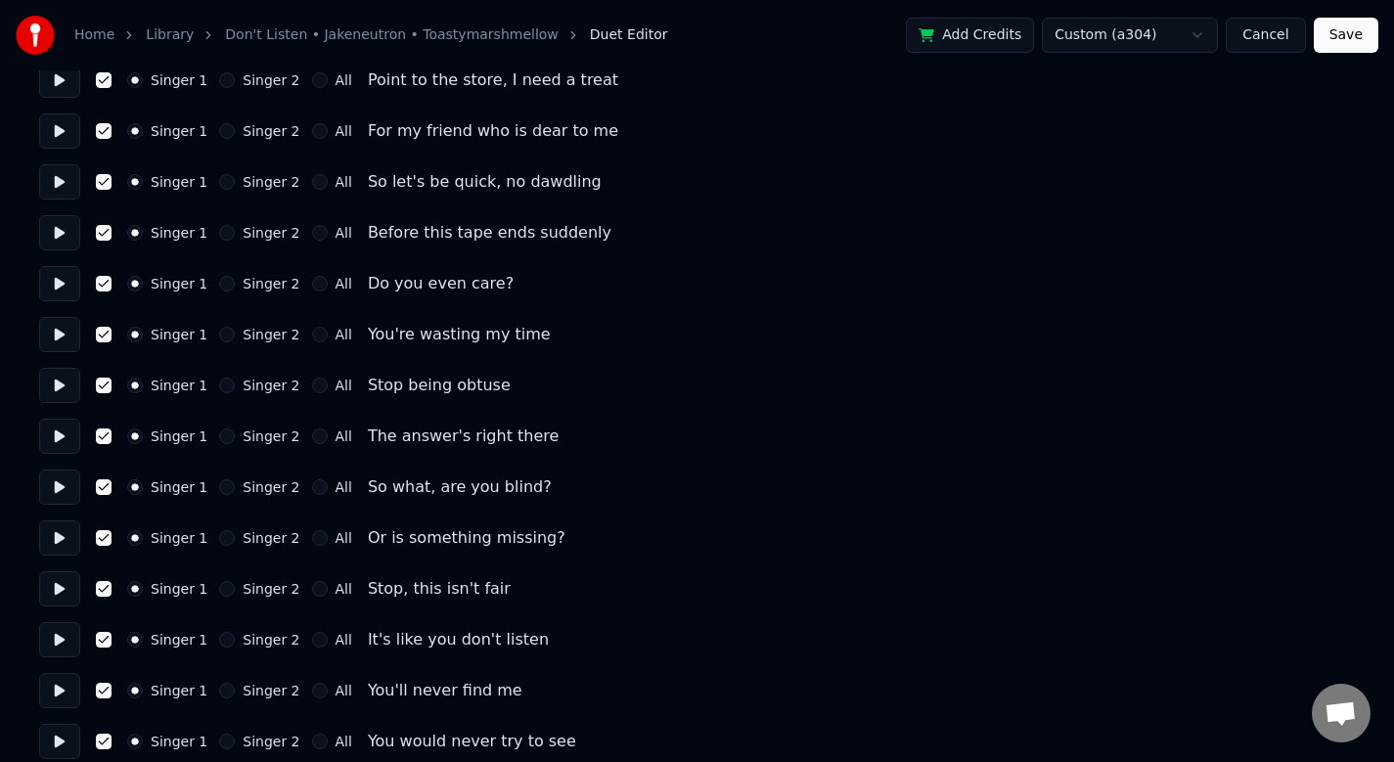
click at [62, 294] on button at bounding box center [59, 283] width 41 height 35
click at [63, 337] on button at bounding box center [59, 334] width 41 height 35
click at [65, 396] on button at bounding box center [59, 385] width 41 height 35
click at [51, 450] on button at bounding box center [59, 436] width 41 height 35
click at [56, 473] on button at bounding box center [59, 487] width 41 height 35
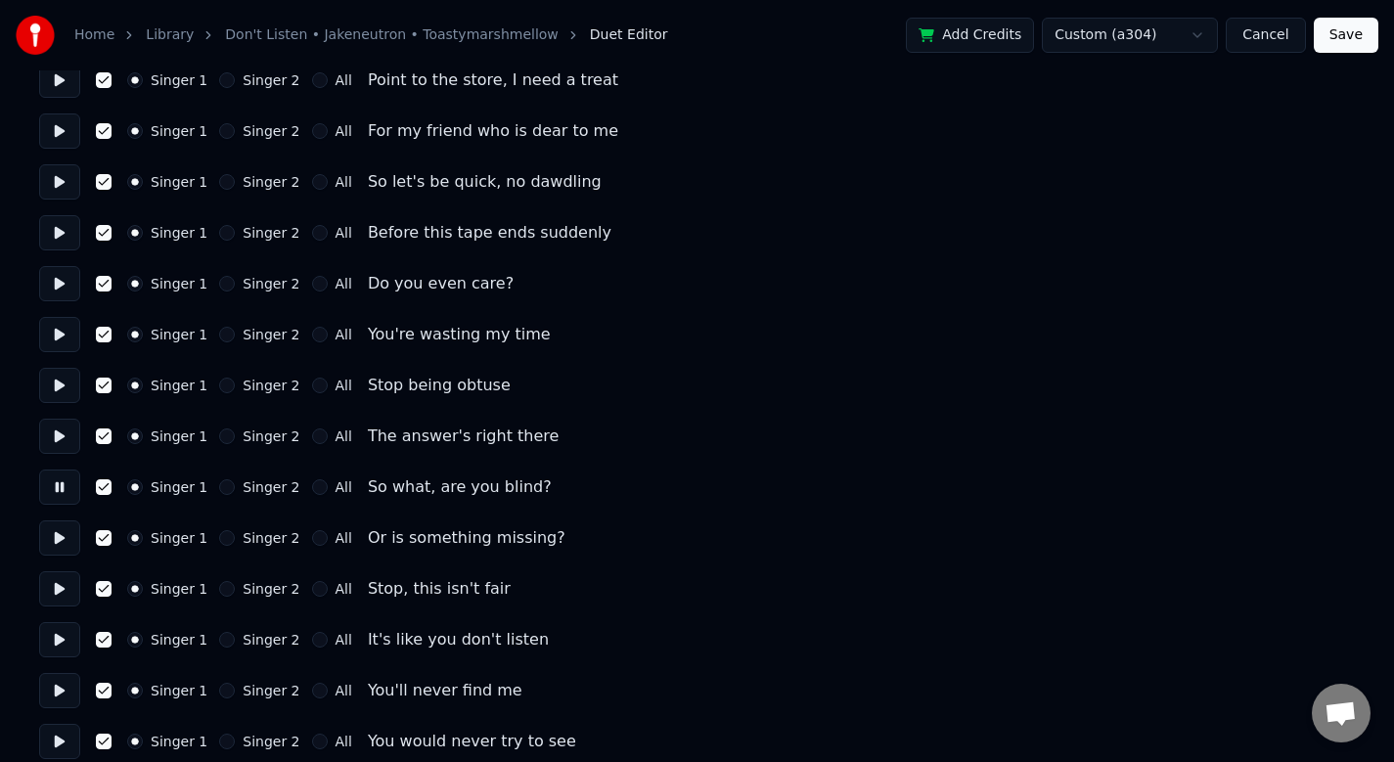
click at [64, 558] on div "Number of Singers * Keep singer vocals Singer 1 Singer 2 All Singer 1 Singer 2 …" at bounding box center [697, 742] width 1316 height 4410
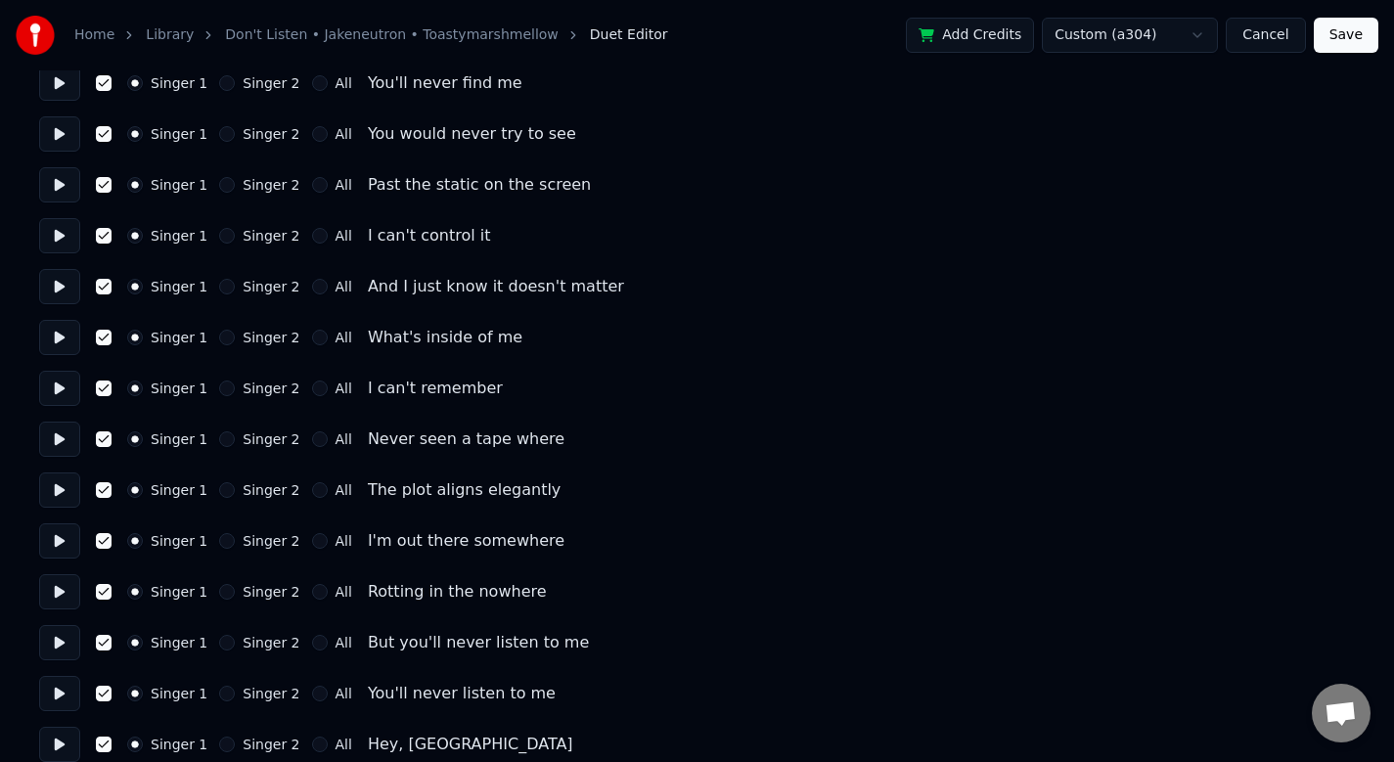
scroll to position [3735, 0]
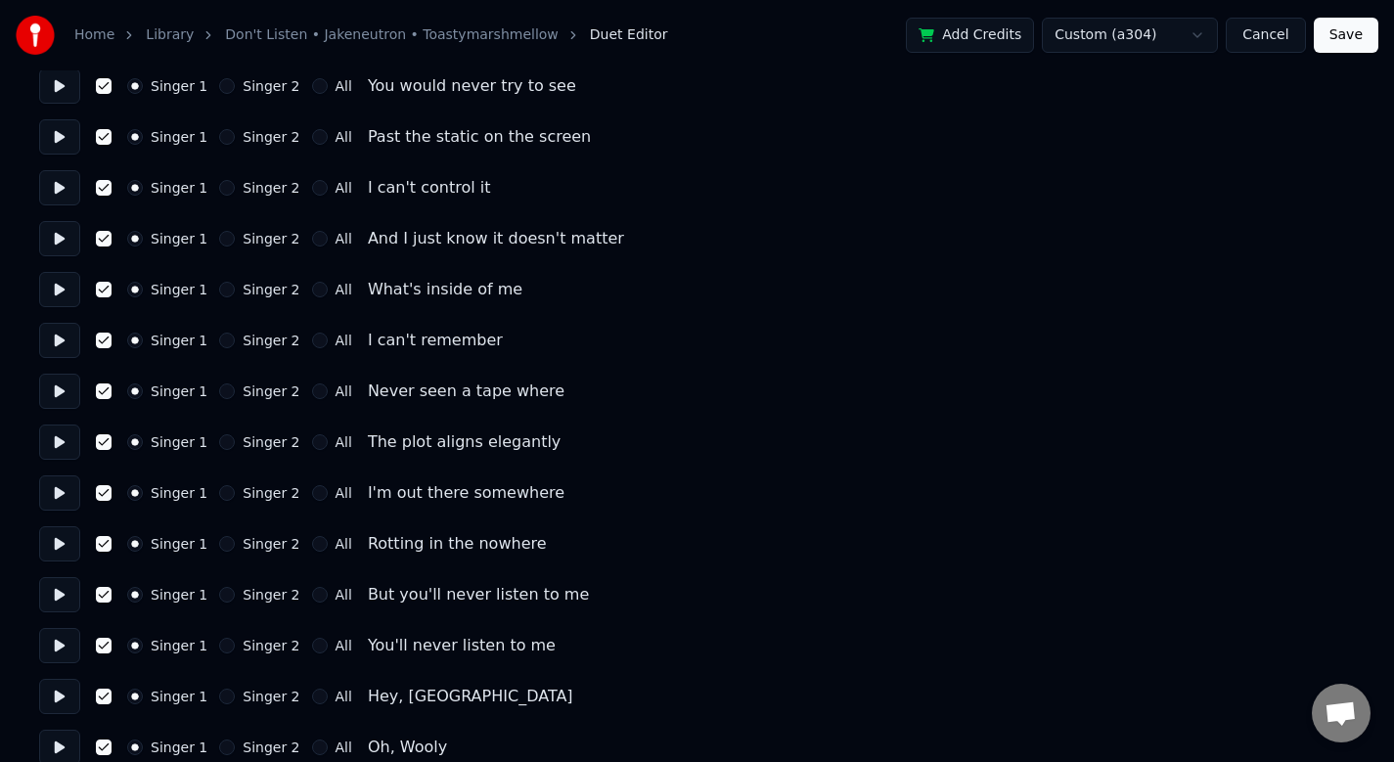
click at [1335, 32] on button "Save" at bounding box center [1346, 35] width 65 height 35
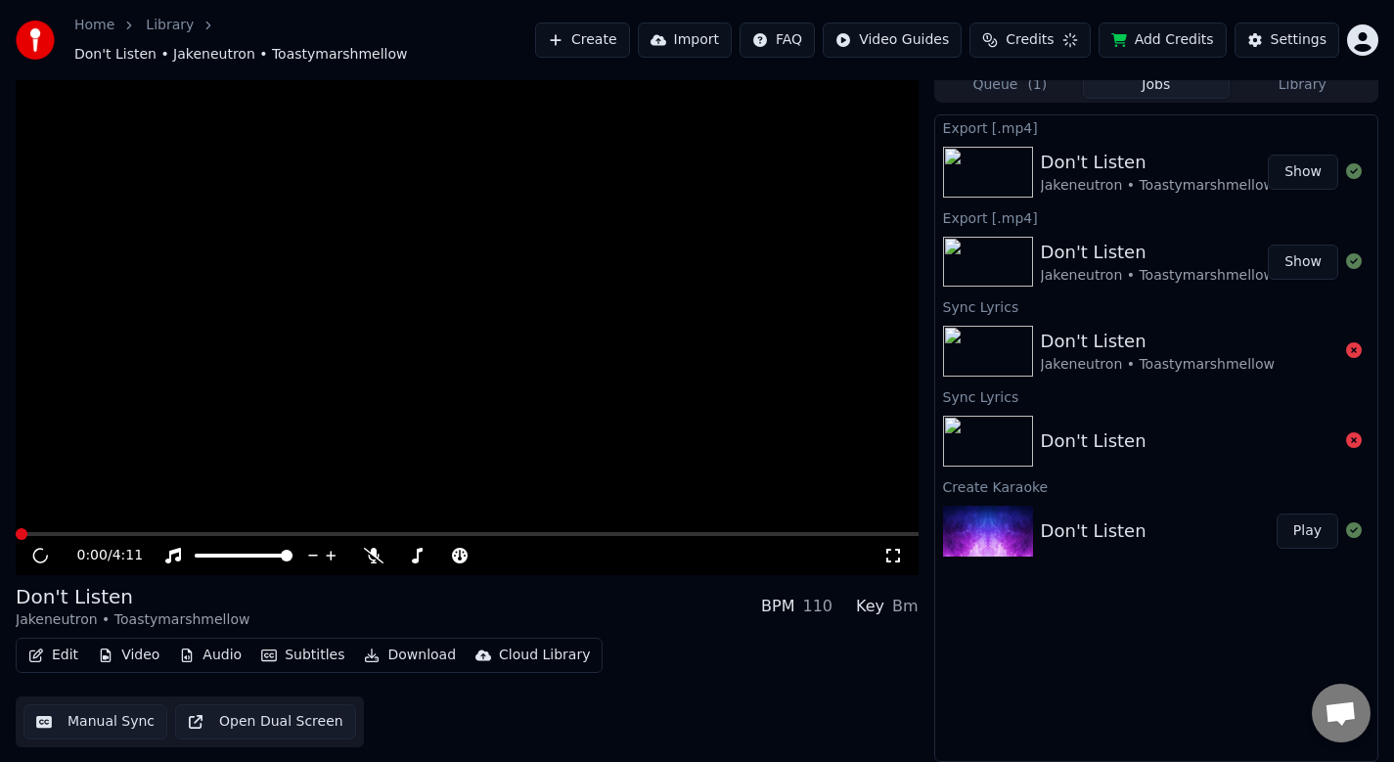
scroll to position [3, 0]
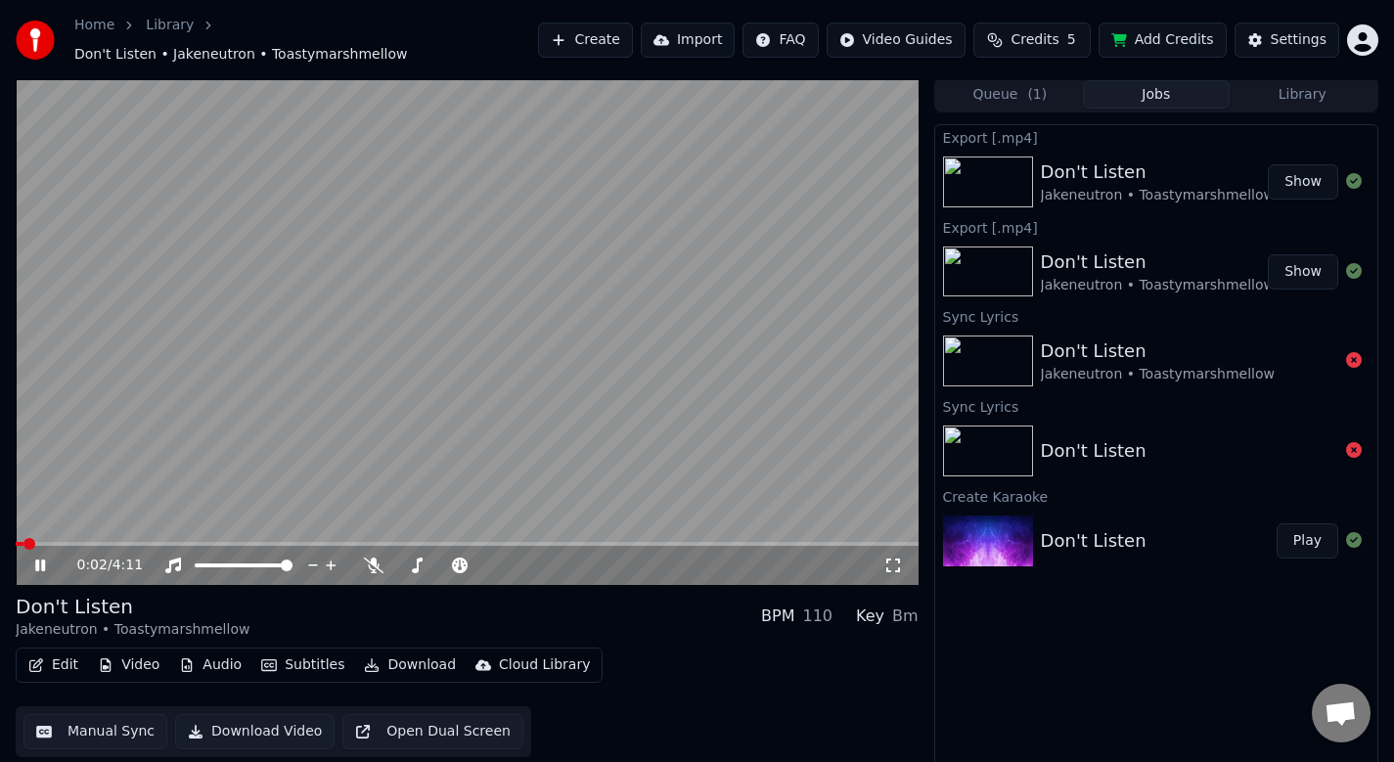
click at [1054, 84] on button "Queue ( 1 )" at bounding box center [1010, 94] width 146 height 28
click at [1127, 80] on button "Jobs" at bounding box center [1156, 94] width 146 height 28
click at [1316, 84] on button "Library" at bounding box center [1303, 94] width 146 height 28
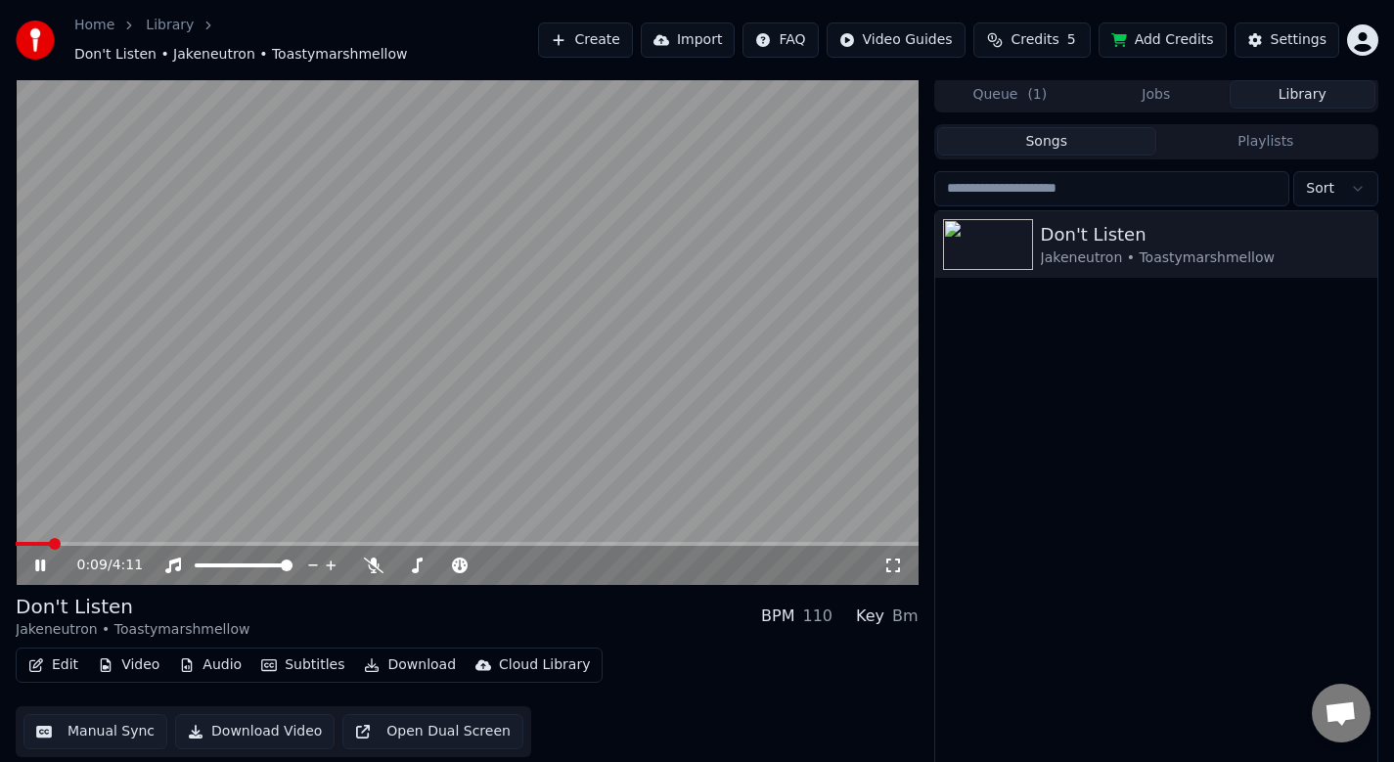
click at [898, 559] on icon at bounding box center [893, 566] width 14 height 14
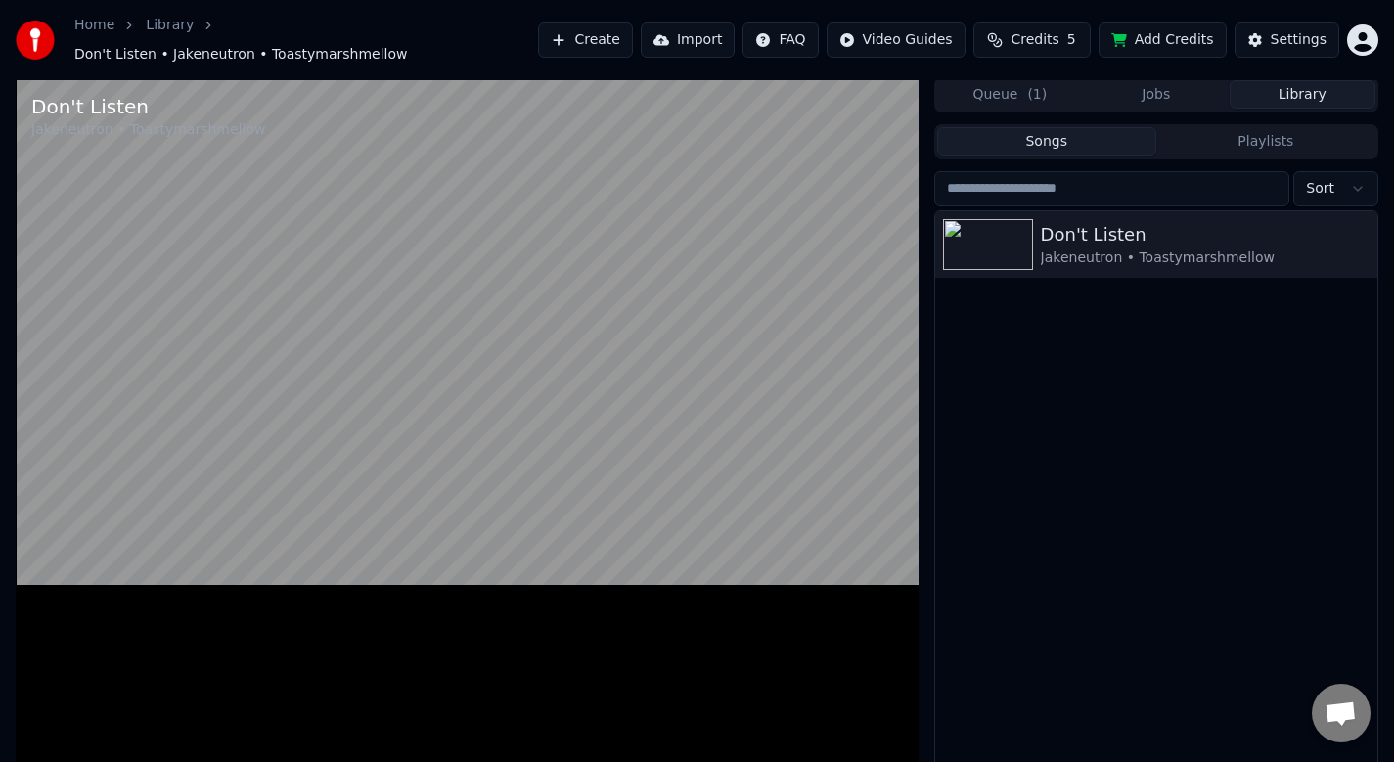
scroll to position [0, 0]
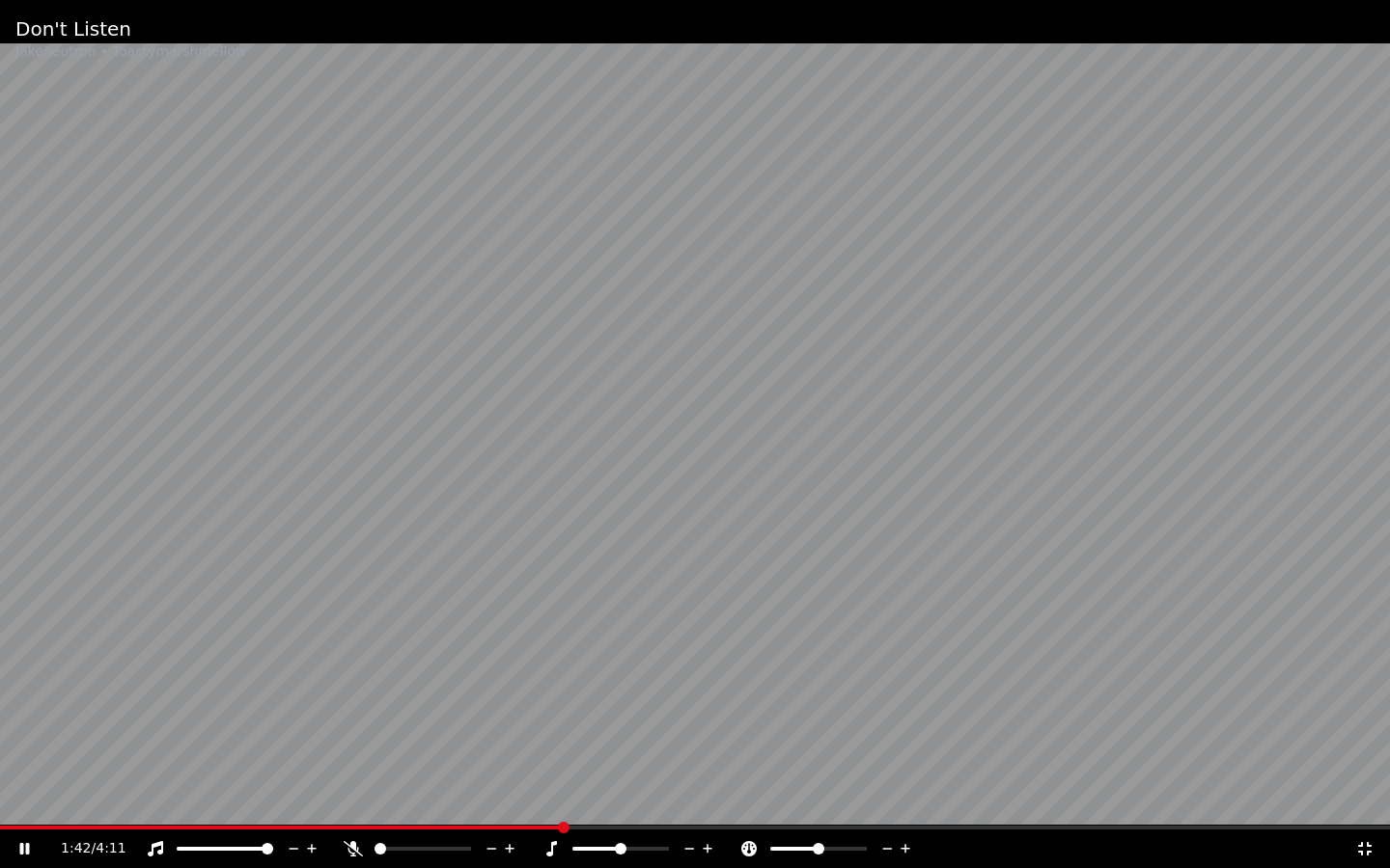
click at [533, 751] on span at bounding box center [281, 828] width 562 height 4
click at [357, 751] on icon at bounding box center [353, 849] width 20 height 16
click at [355, 751] on icon at bounding box center [353, 849] width 20 height 16
click at [504, 751] on video at bounding box center [695, 434] width 1390 height 868
click at [505, 751] on span at bounding box center [254, 828] width 508 height 4
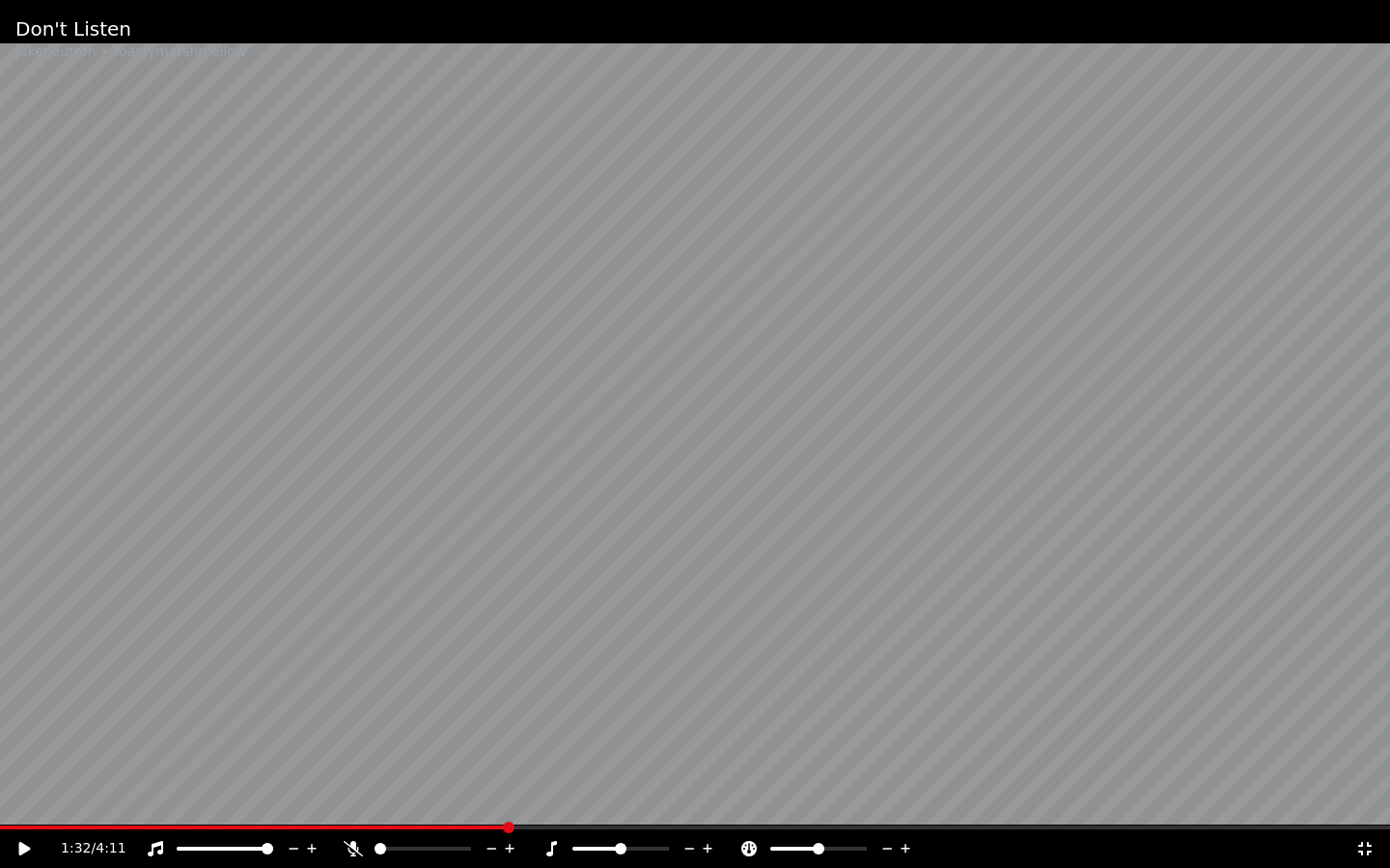
click at [340, 751] on div "1:32 / 4:11" at bounding box center [708, 849] width 1294 height 20
click at [353, 751] on icon at bounding box center [353, 849] width 20 height 16
click at [155, 751] on icon at bounding box center [156, 849] width 20 height 16
click at [28, 751] on icon at bounding box center [26, 849] width 10 height 12
click at [28, 751] on icon at bounding box center [26, 849] width 12 height 14
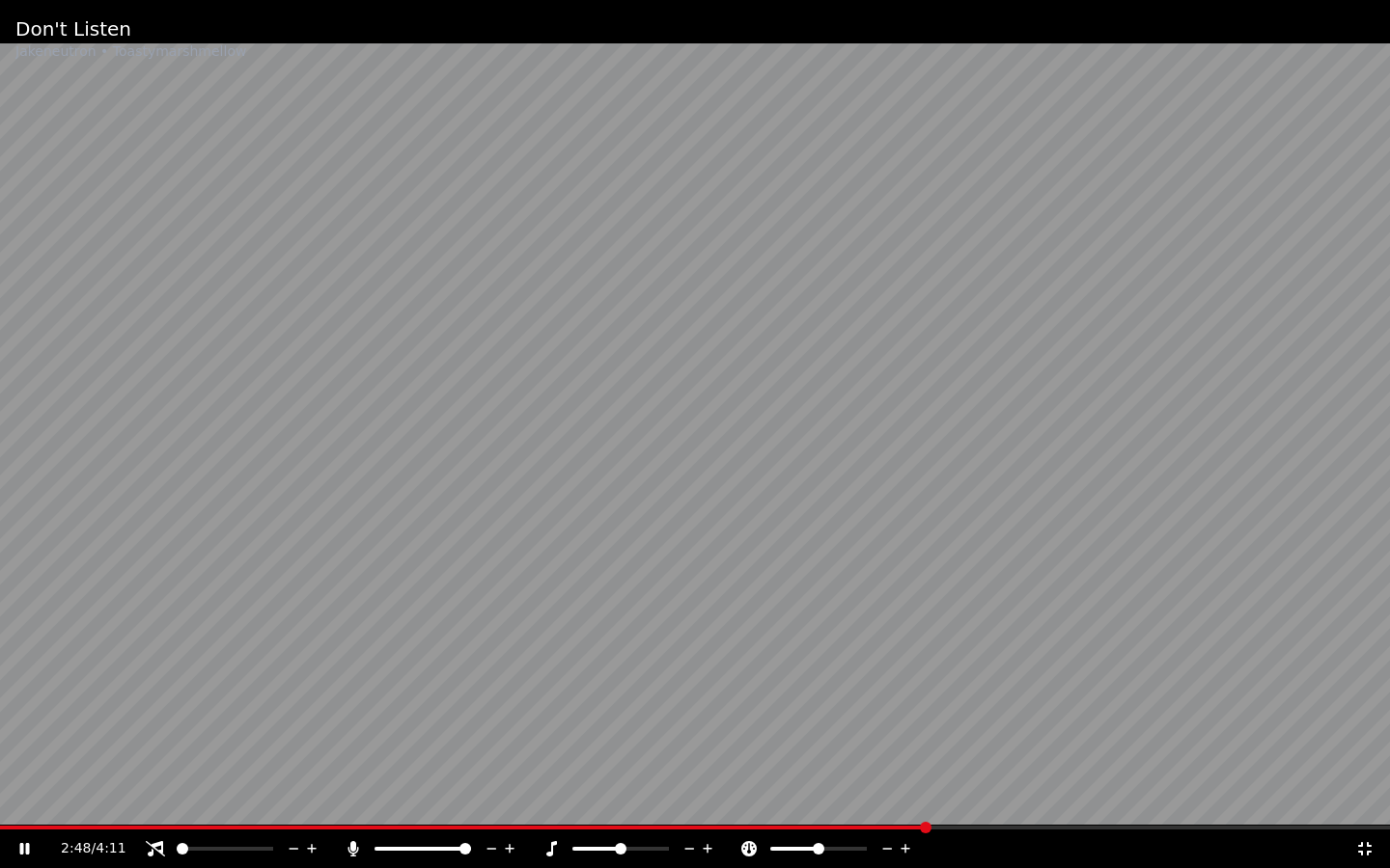
click at [862, 751] on video at bounding box center [695, 434] width 1390 height 868
click at [1363, 751] on icon at bounding box center [1364, 849] width 20 height 16
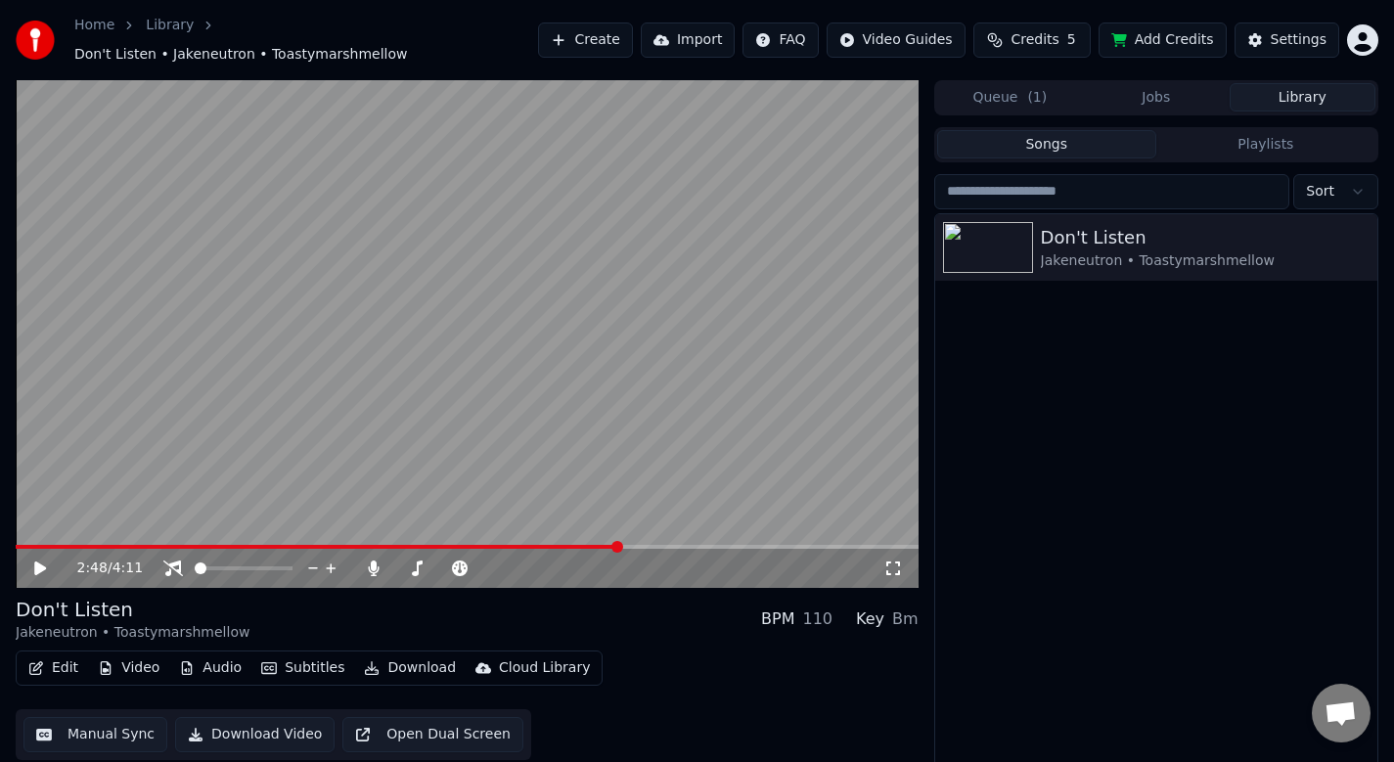
click at [42, 561] on icon at bounding box center [54, 569] width 46 height 16
click at [481, 533] on video at bounding box center [467, 334] width 903 height 508
click at [481, 545] on span at bounding box center [249, 547] width 466 height 4
click at [40, 562] on icon at bounding box center [40, 569] width 12 height 14
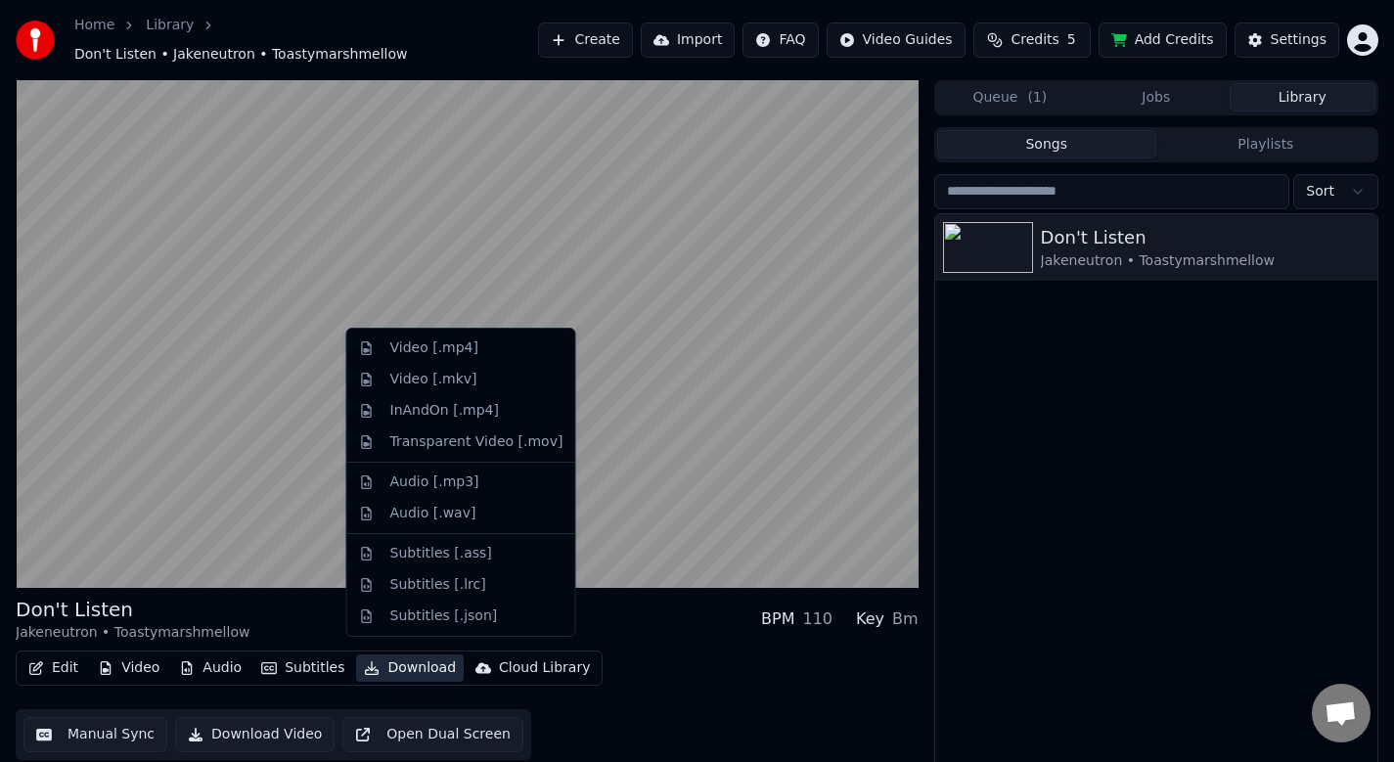
click at [403, 664] on button "Download" at bounding box center [410, 667] width 108 height 27
click at [457, 593] on div "Subtitles [.lrc]" at bounding box center [438, 585] width 96 height 20
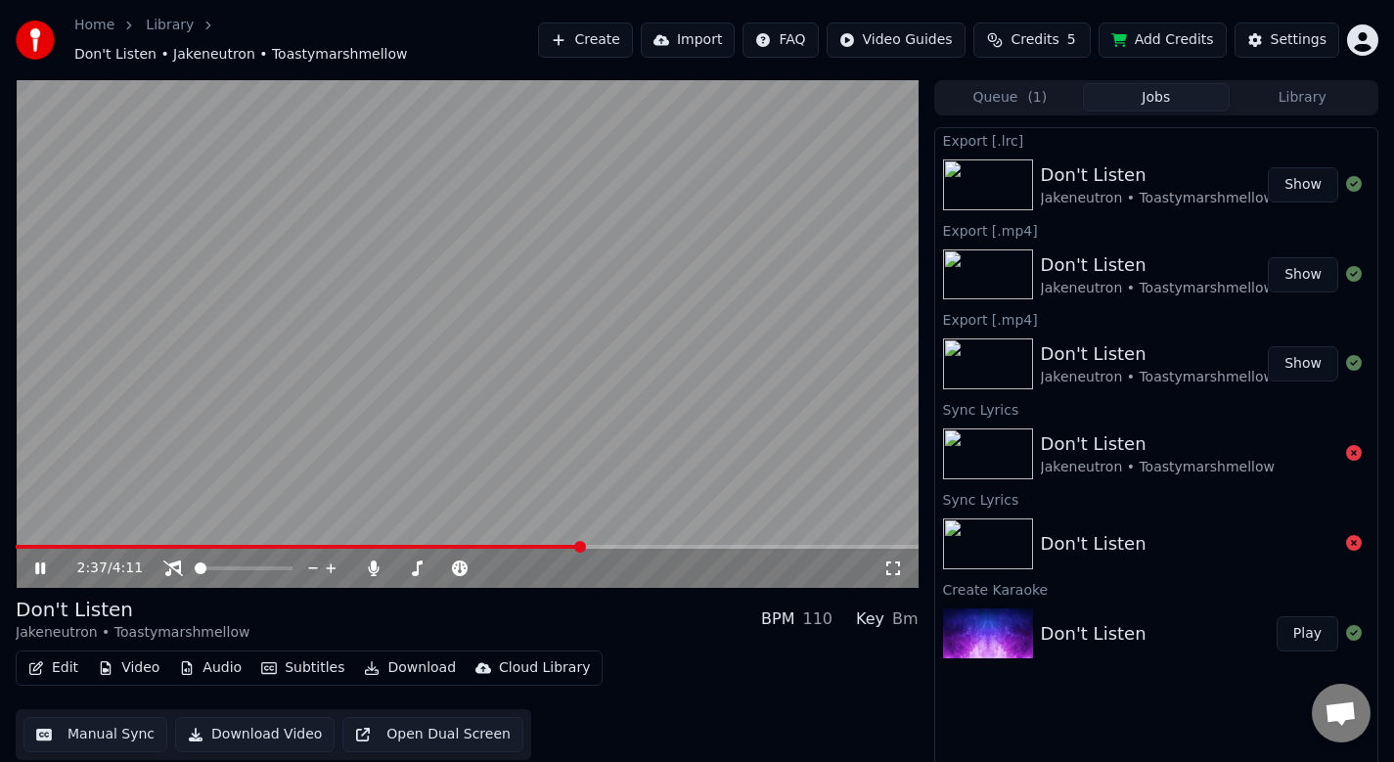
click at [1308, 179] on button "Show" at bounding box center [1303, 184] width 70 height 35
click at [36, 562] on icon at bounding box center [40, 568] width 10 height 12
